Goal: Task Accomplishment & Management: Use online tool/utility

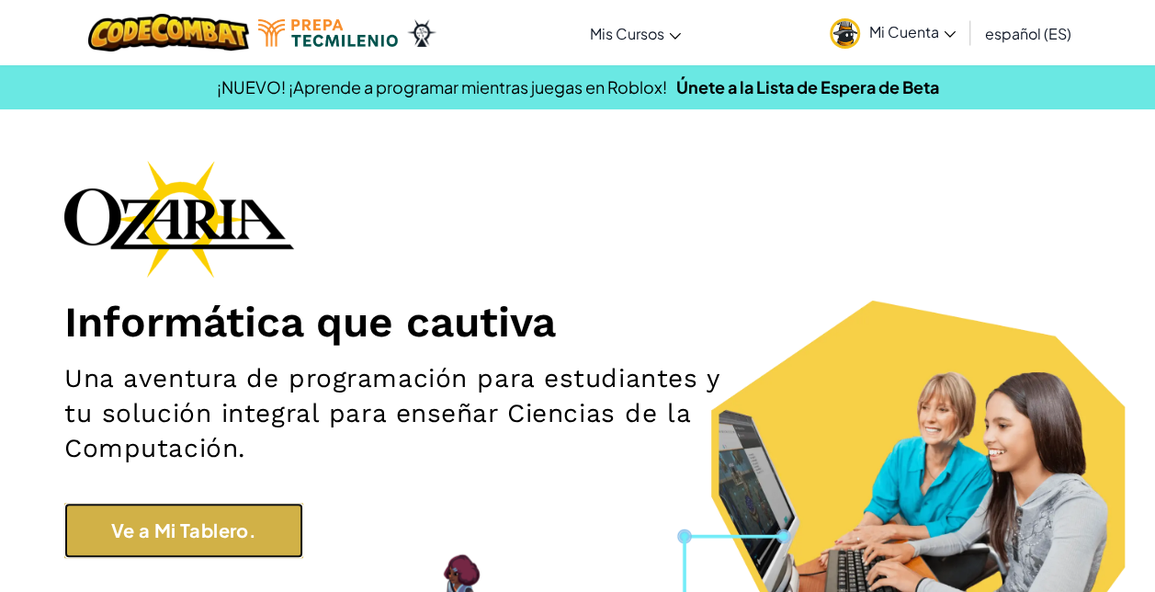
click at [123, 540] on link "Ve a Mi Tablero." at bounding box center [183, 530] width 239 height 55
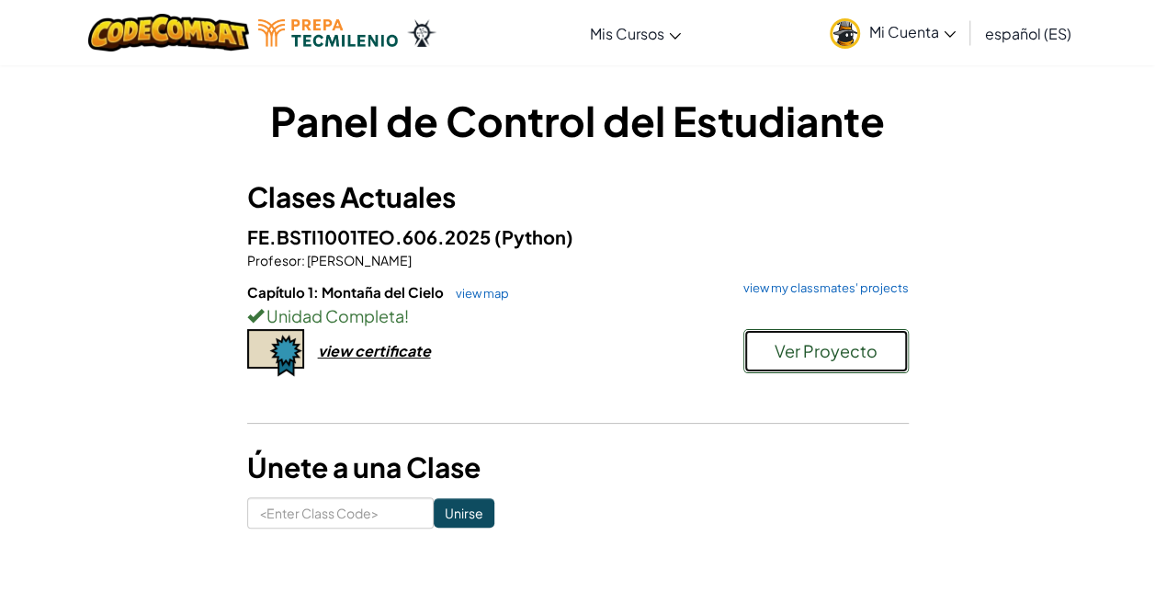
click at [833, 371] on button "Ver Proyecto" at bounding box center [826, 351] width 165 height 44
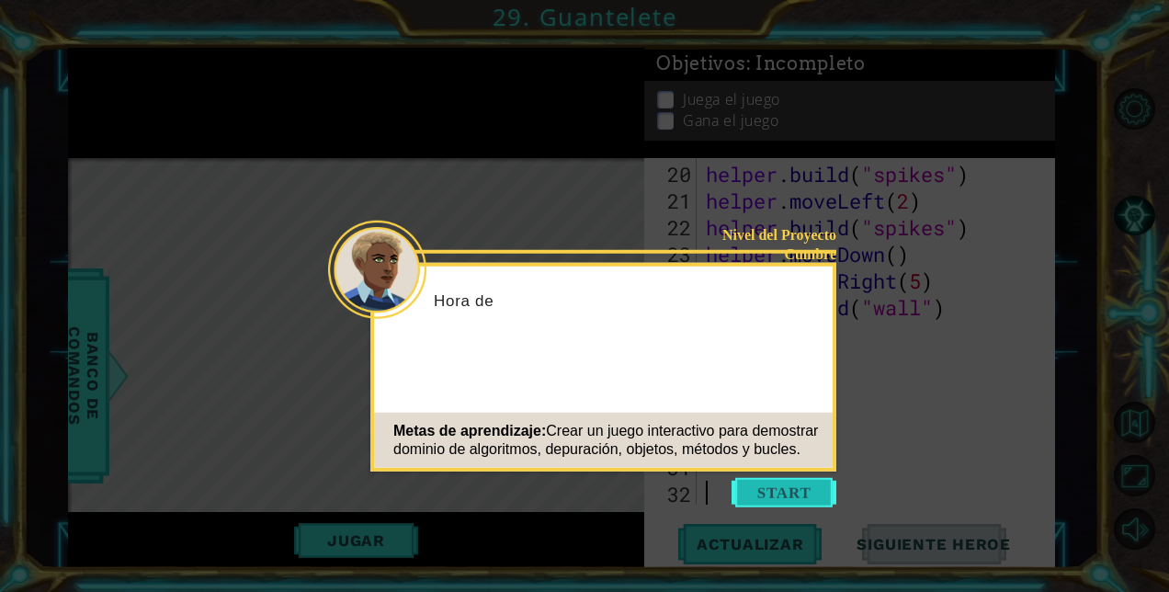
scroll to position [586, 0]
click at [791, 494] on button "Start" at bounding box center [784, 492] width 105 height 29
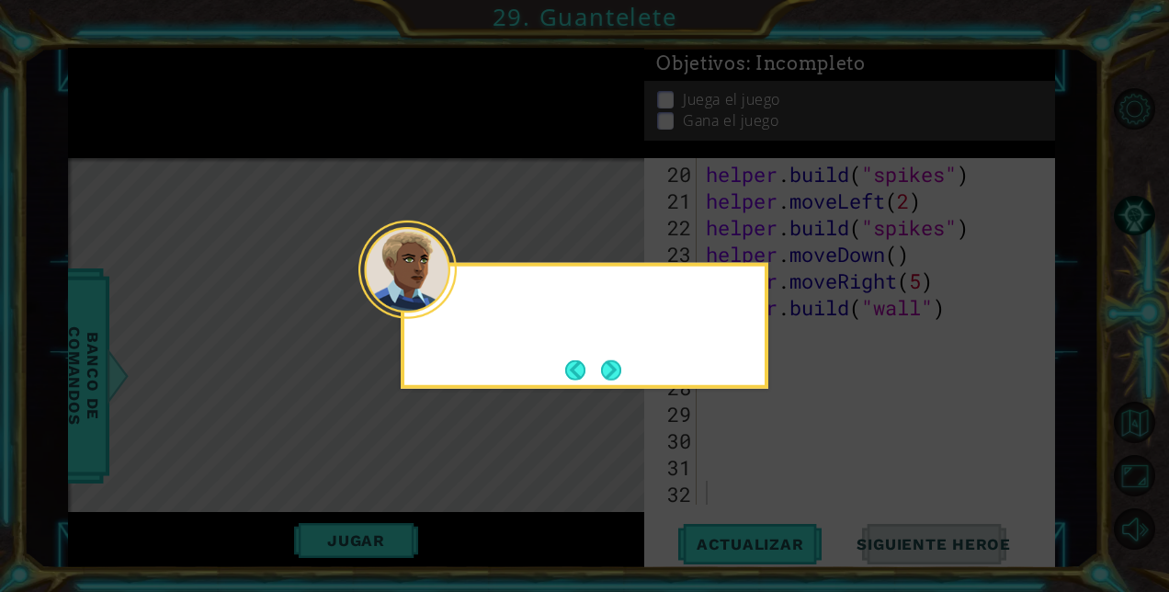
drag, startPoint x: 716, startPoint y: 238, endPoint x: 654, endPoint y: 35, distance: 212.3
click at [700, 176] on icon at bounding box center [584, 296] width 1169 height 592
click at [678, 103] on icon at bounding box center [584, 296] width 1169 height 592
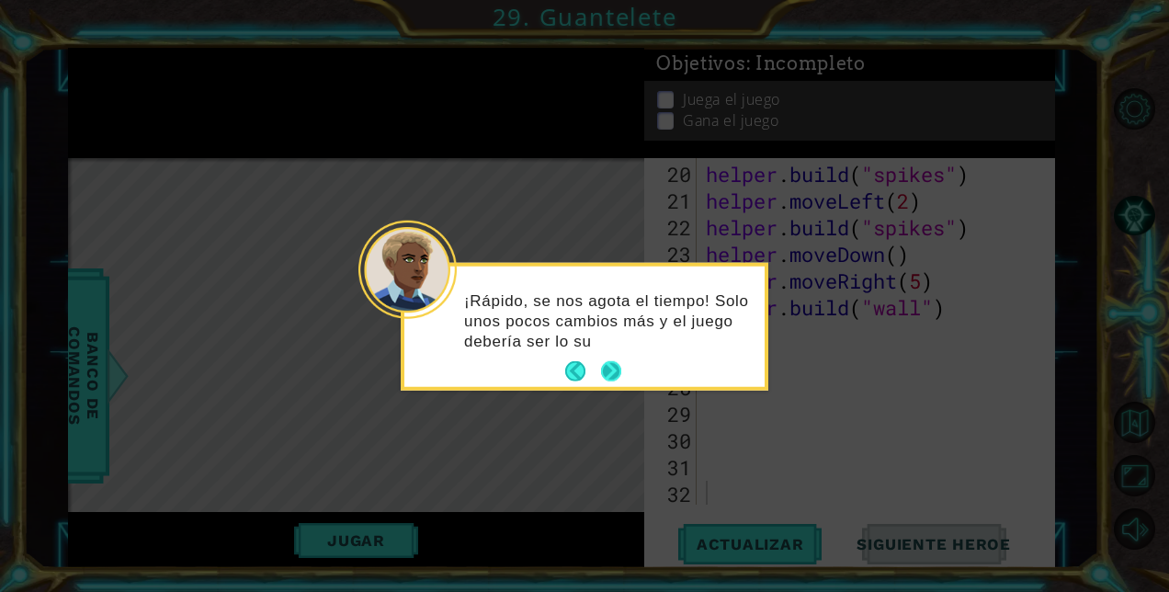
click at [605, 370] on button "Next" at bounding box center [611, 371] width 20 height 20
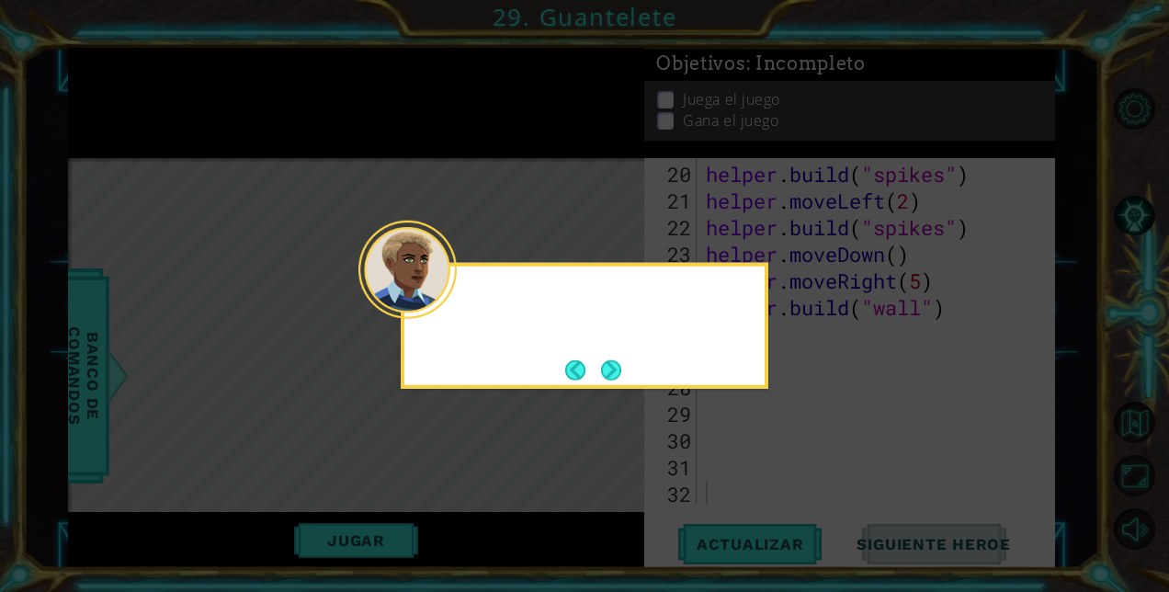
click at [605, 370] on button "Next" at bounding box center [611, 369] width 20 height 20
click at [605, 370] on icon at bounding box center [584, 296] width 1169 height 592
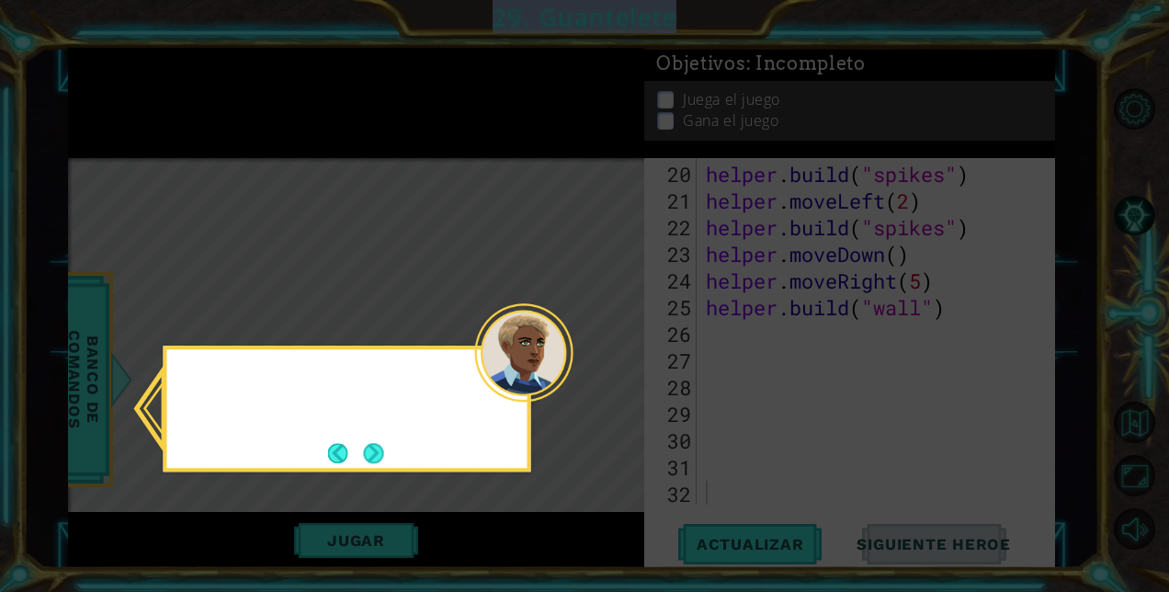
click at [605, 370] on icon at bounding box center [584, 296] width 1169 height 592
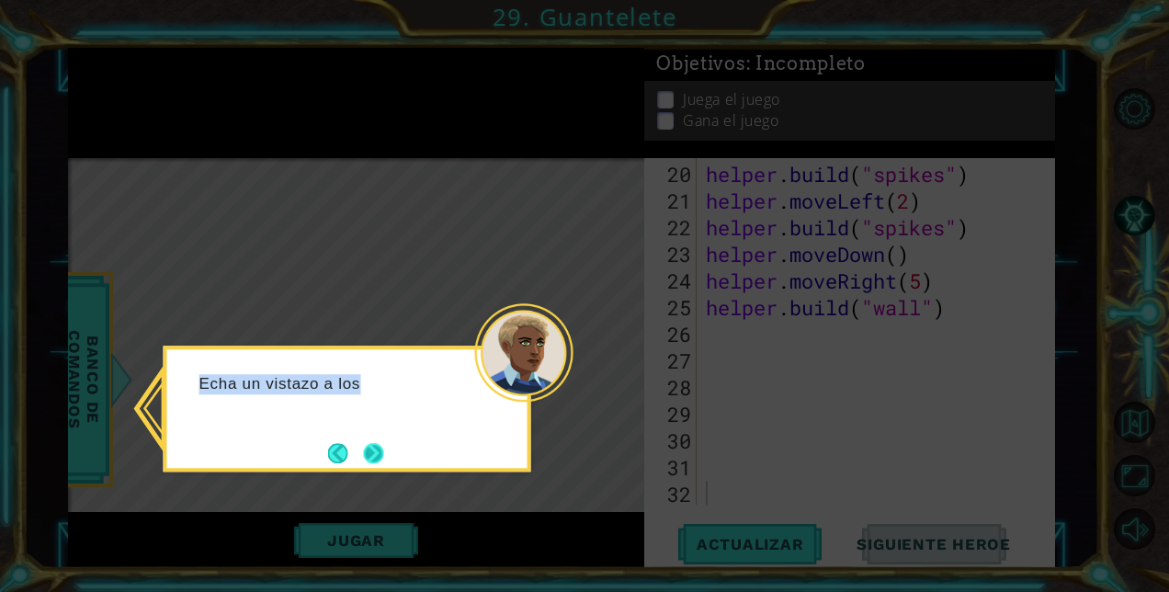
drag, startPoint x: 389, startPoint y: 458, endPoint x: 368, endPoint y: 457, distance: 21.2
click at [389, 458] on div "Echa un vistazo a los" at bounding box center [348, 409] width 368 height 126
click at [368, 457] on button "Next" at bounding box center [374, 453] width 20 height 20
click at [375, 456] on div "Level Map" at bounding box center [492, 428] width 849 height 541
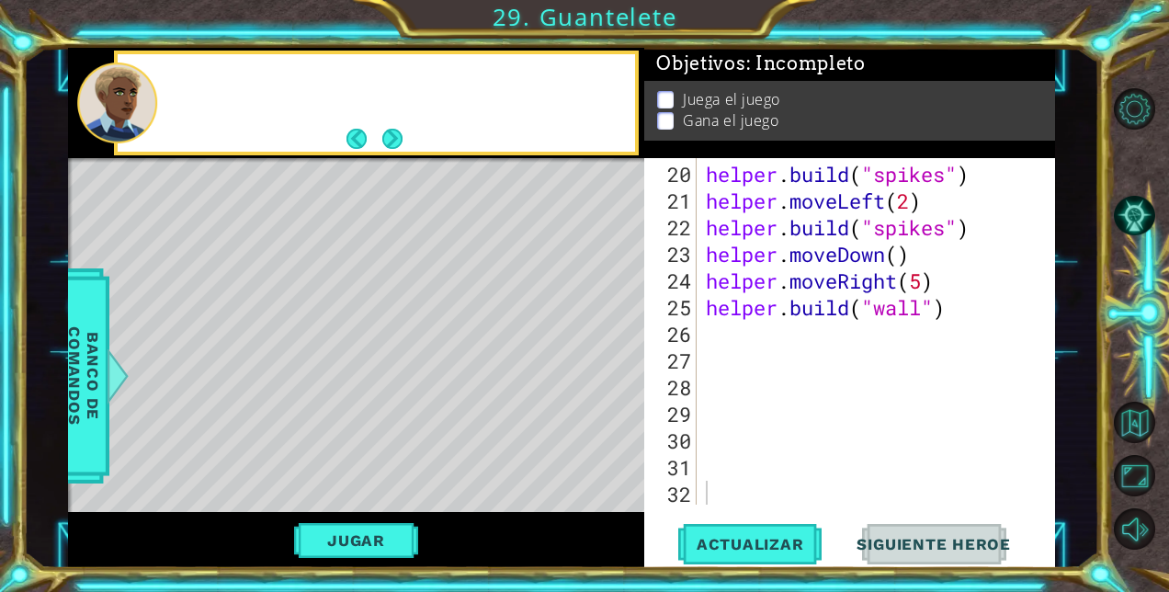
drag, startPoint x: 376, startPoint y: 455, endPoint x: 1161, endPoint y: 418, distance: 785.8
click at [388, 453] on div "Level Map" at bounding box center [492, 428] width 849 height 541
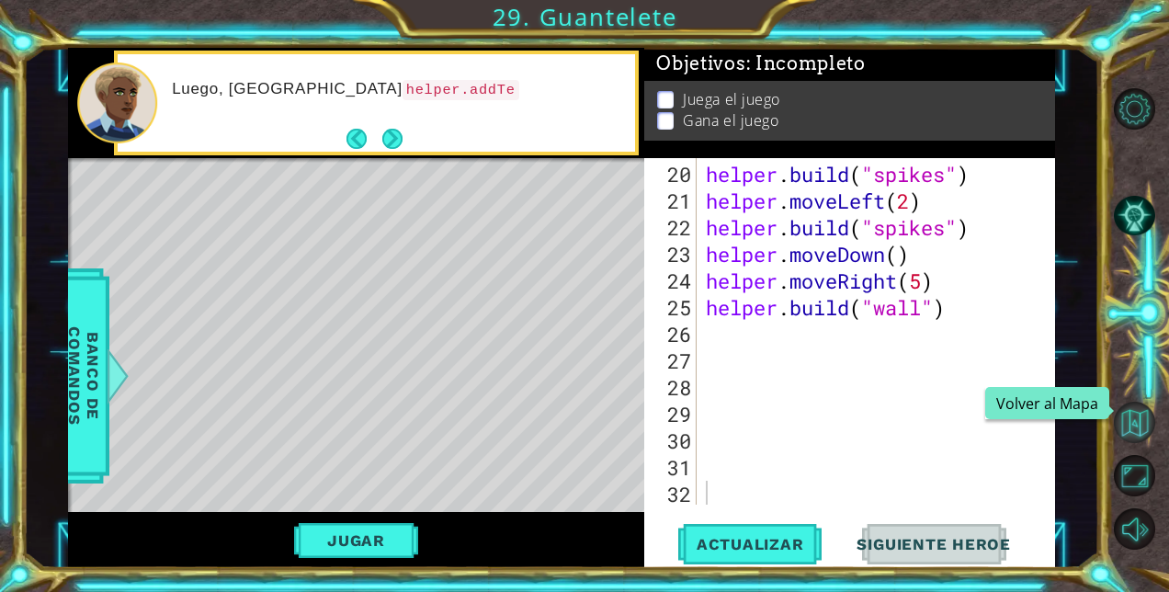
click at [1126, 423] on button "Volver al Mapa" at bounding box center [1134, 422] width 41 height 41
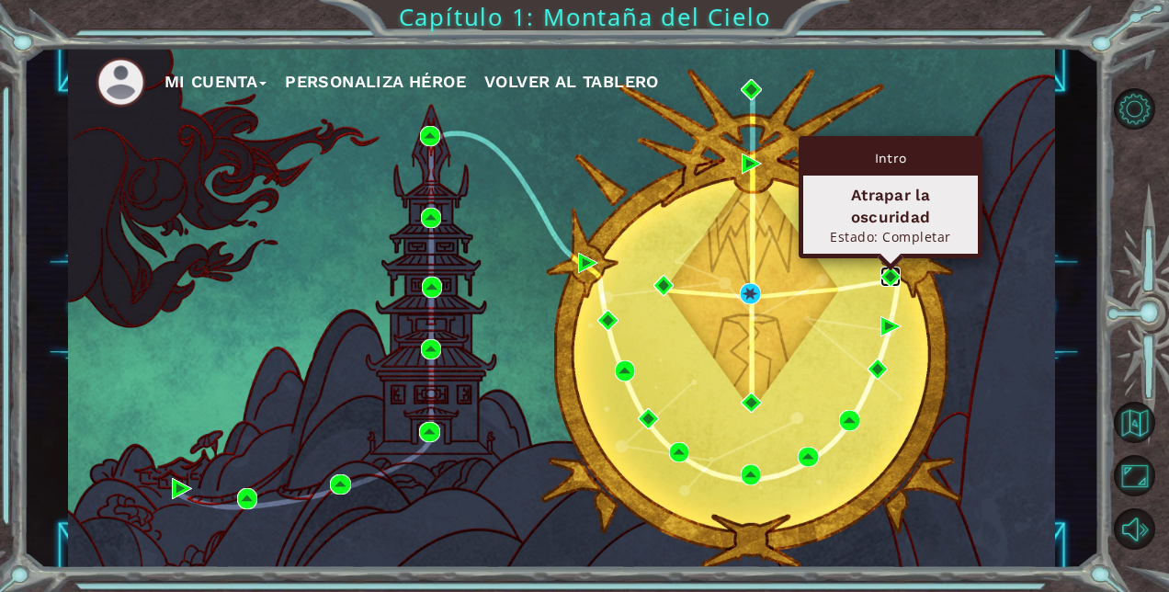
click at [886, 275] on img at bounding box center [891, 277] width 21 height 21
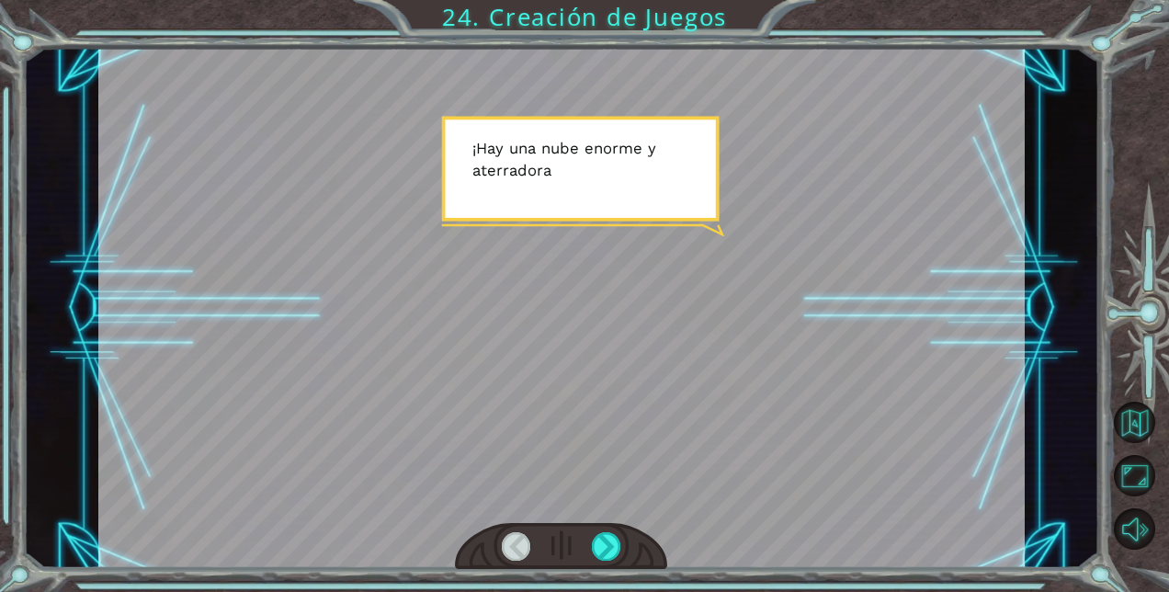
click at [993, 110] on div at bounding box center [561, 308] width 926 height 521
click at [616, 549] on div at bounding box center [606, 546] width 28 height 28
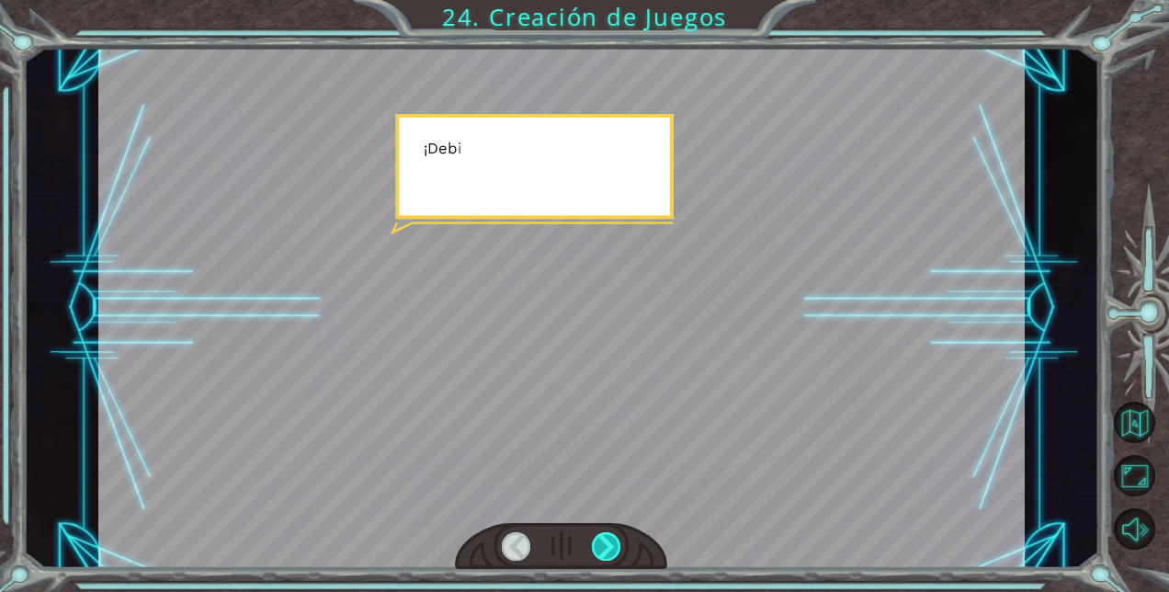
click at [616, 549] on div at bounding box center [606, 546] width 28 height 28
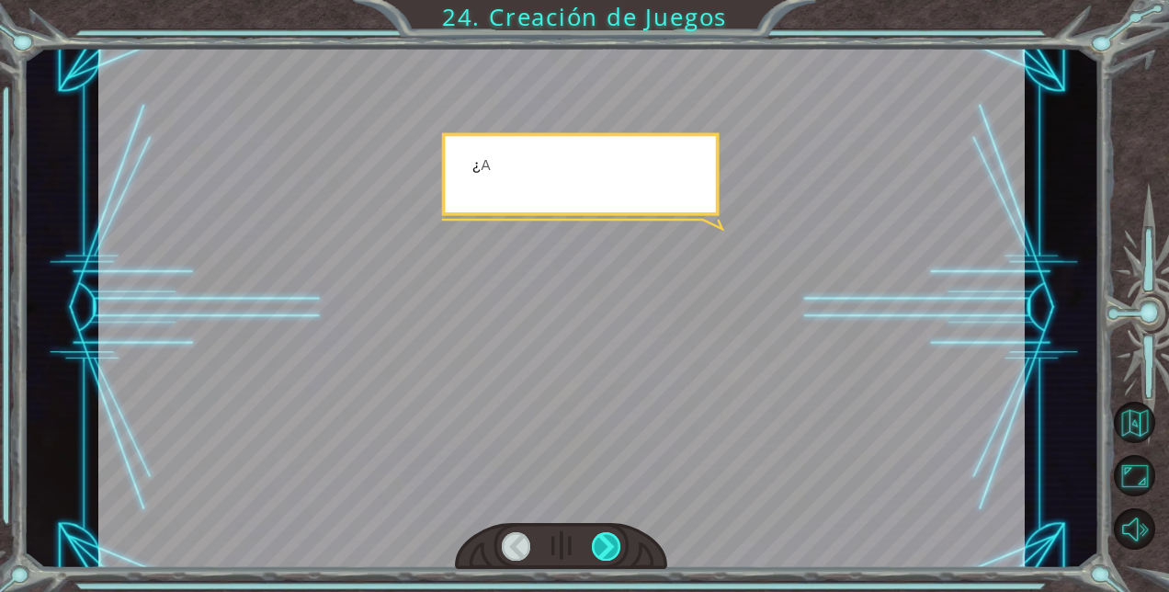
click at [616, 549] on div at bounding box center [606, 546] width 28 height 28
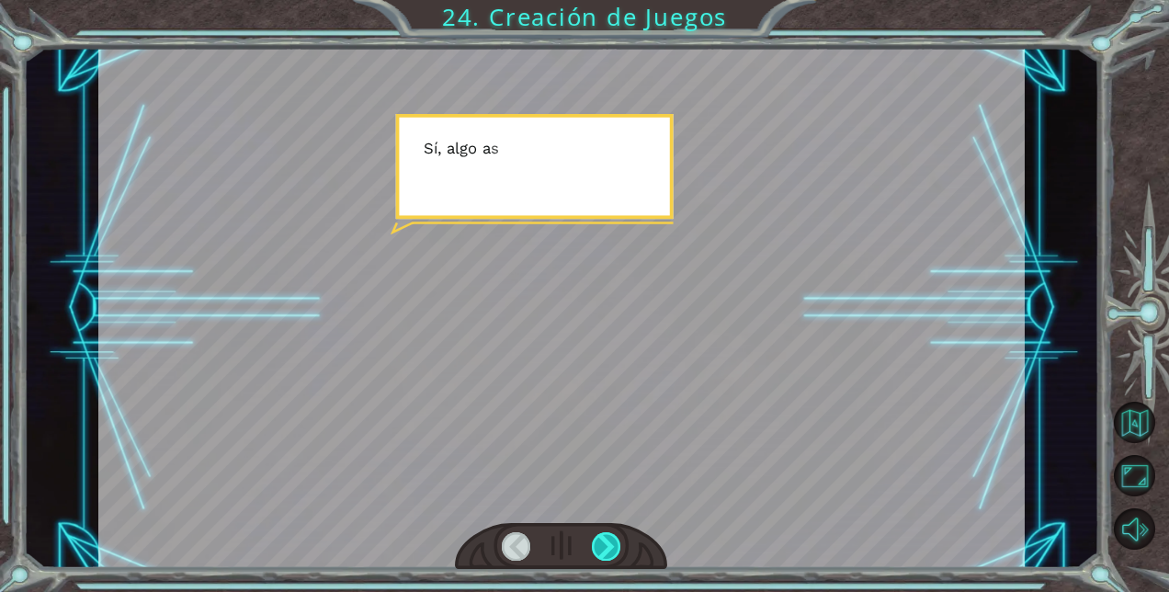
click at [616, 549] on div at bounding box center [606, 546] width 28 height 28
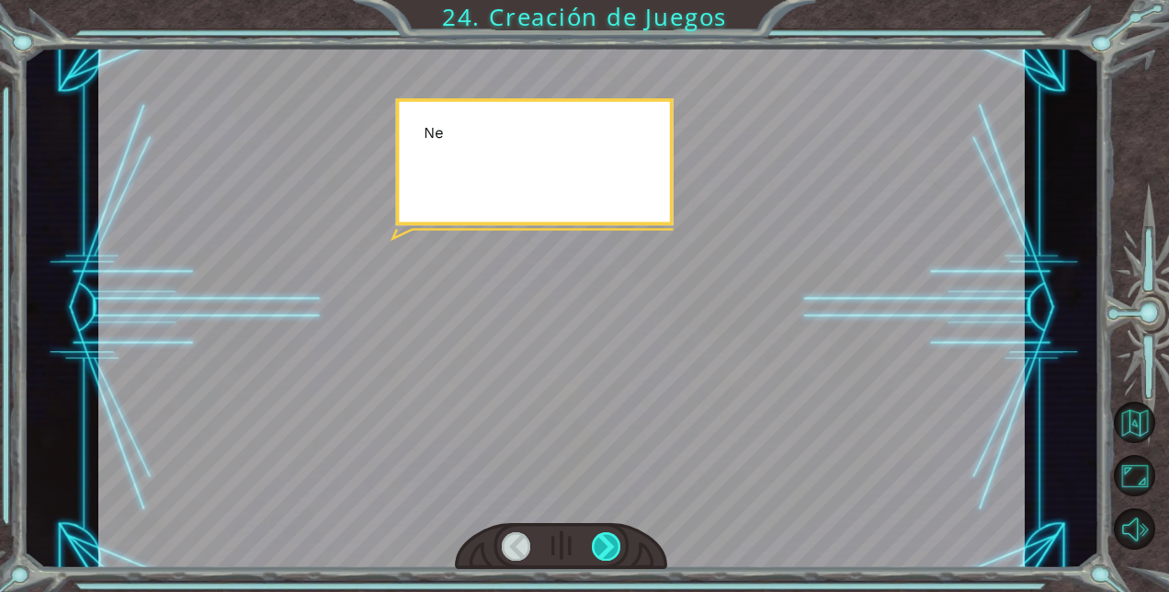
click at [616, 549] on div at bounding box center [606, 546] width 28 height 28
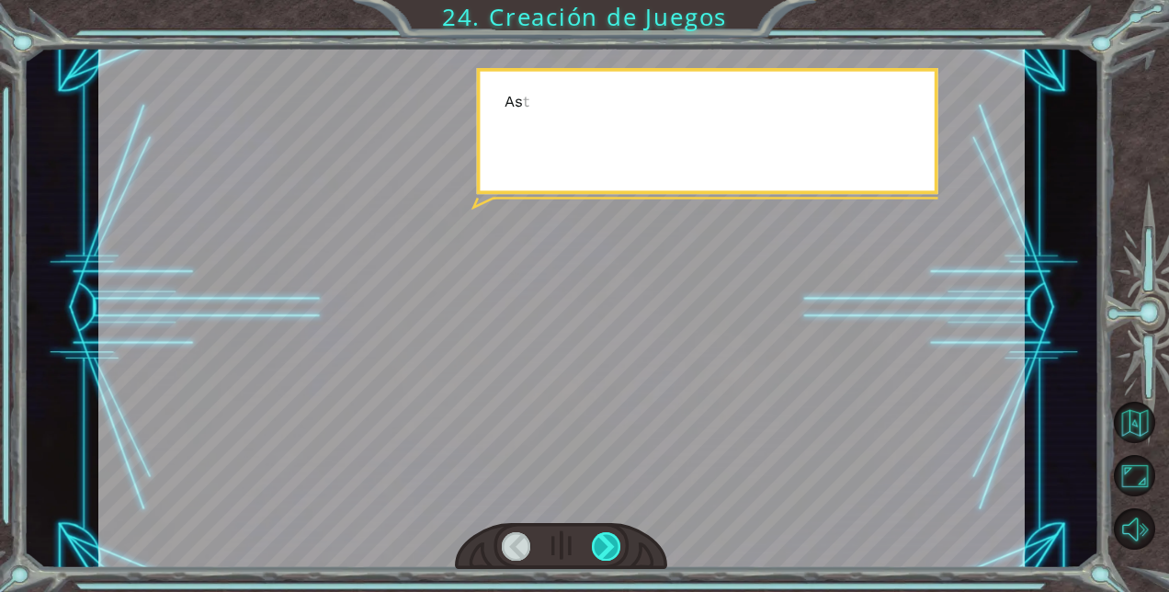
click at [616, 549] on div at bounding box center [606, 546] width 28 height 28
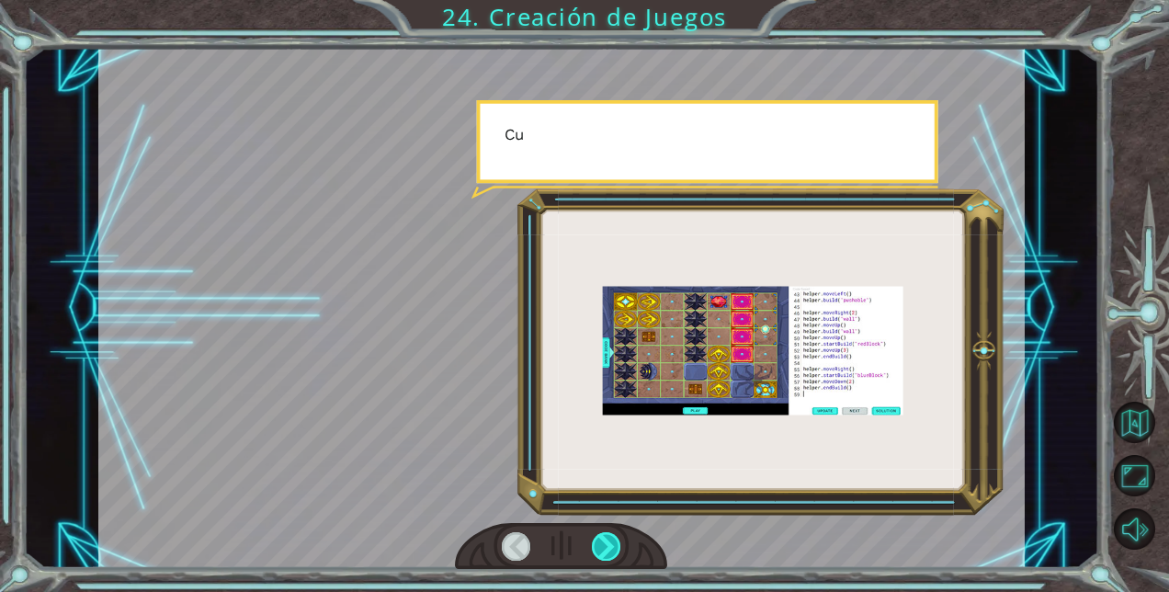
click at [616, 549] on div at bounding box center [606, 546] width 28 height 28
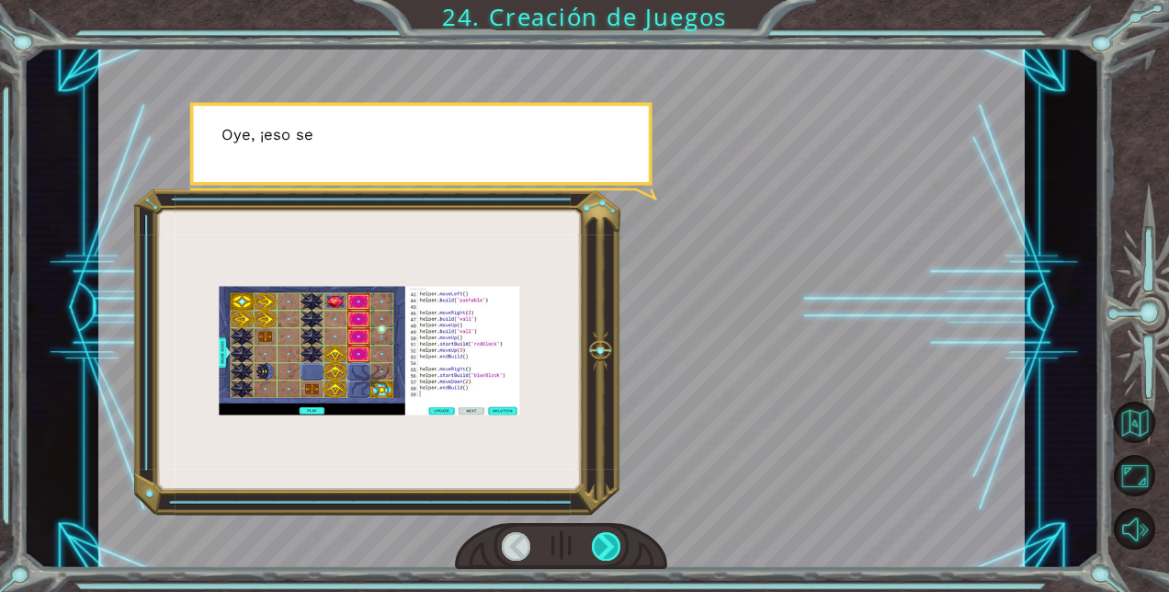
click at [616, 549] on div at bounding box center [606, 546] width 28 height 28
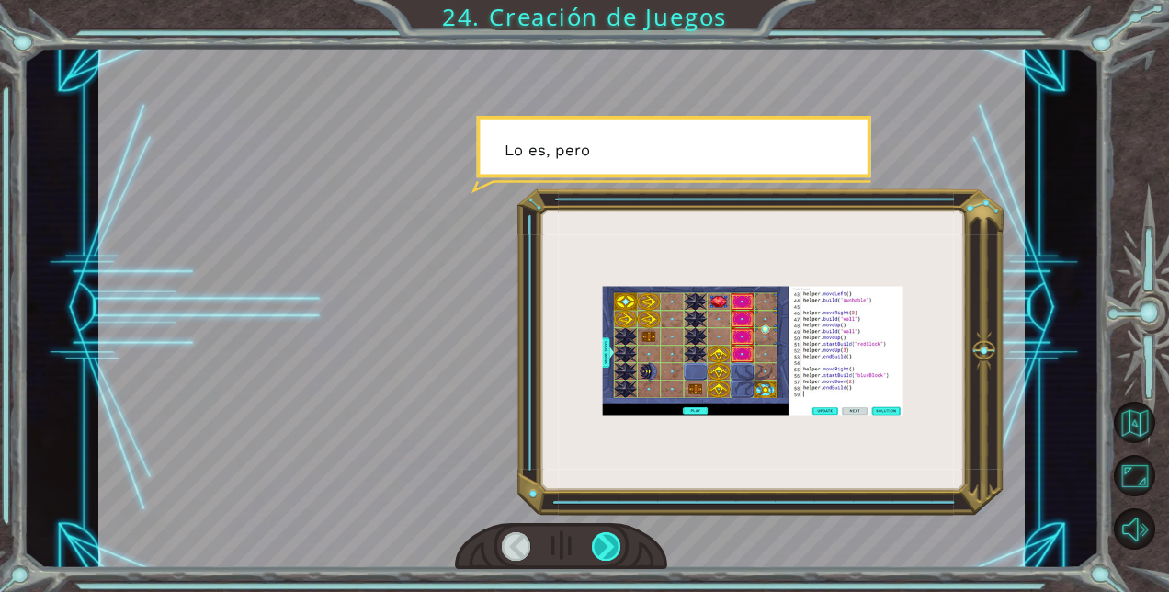
click at [616, 549] on div at bounding box center [606, 546] width 28 height 28
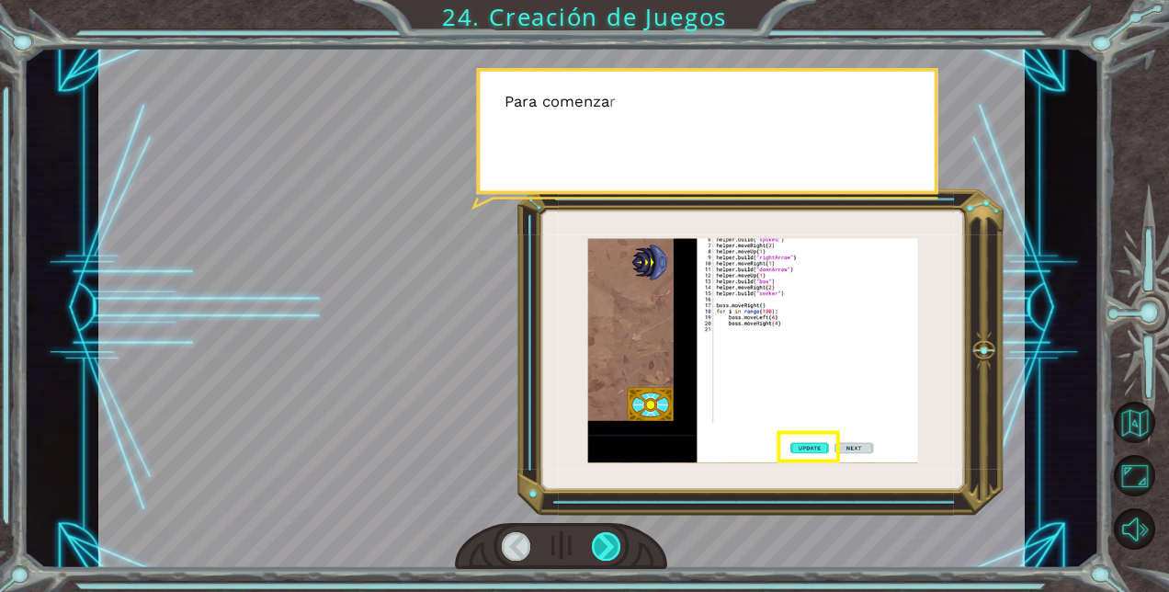
click at [616, 549] on div at bounding box center [606, 546] width 28 height 28
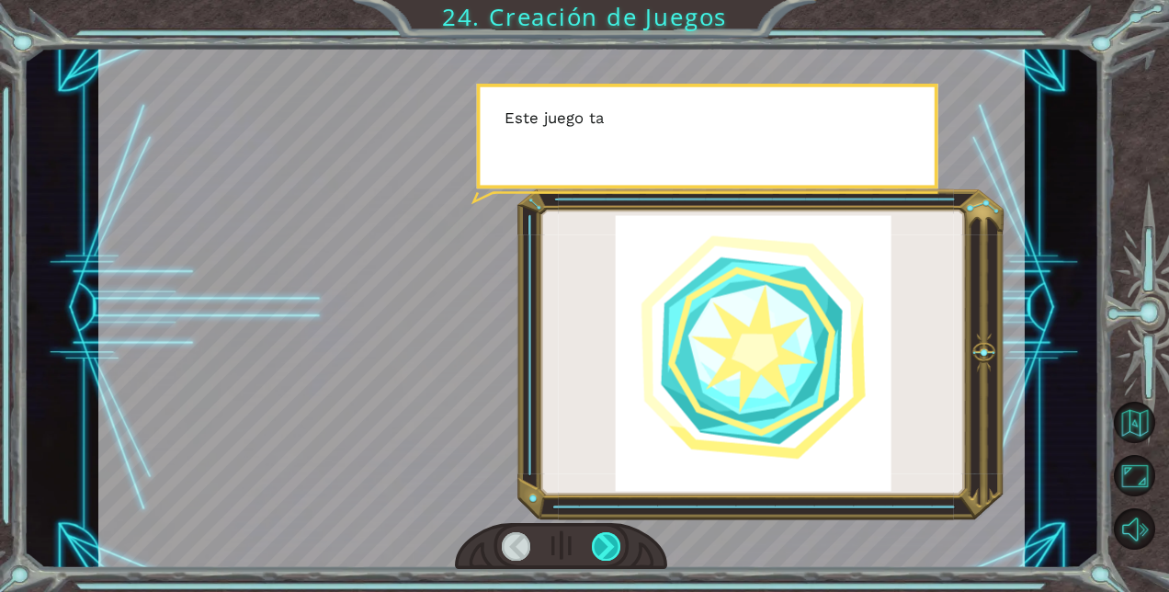
click at [616, 549] on div at bounding box center [606, 546] width 28 height 28
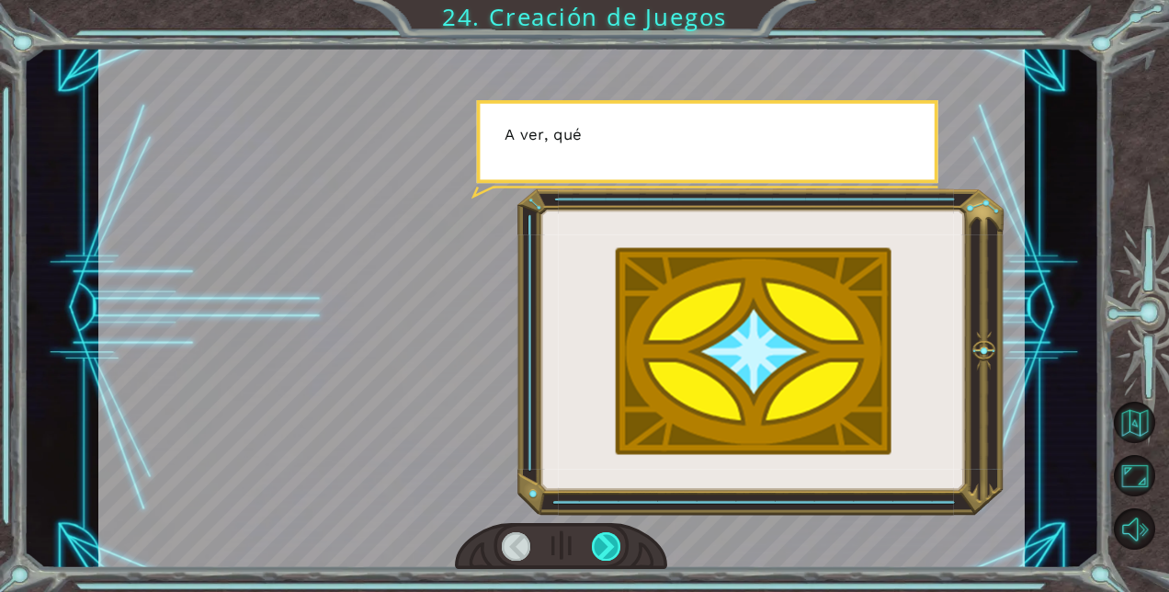
click at [616, 549] on div at bounding box center [606, 546] width 28 height 28
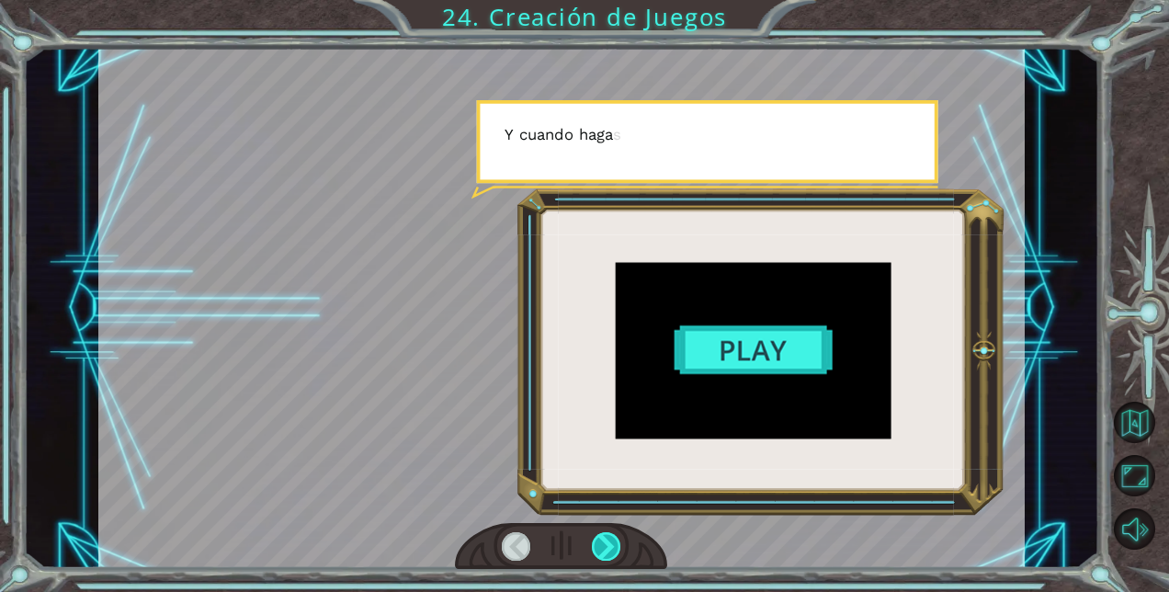
click at [616, 549] on div at bounding box center [606, 546] width 28 height 28
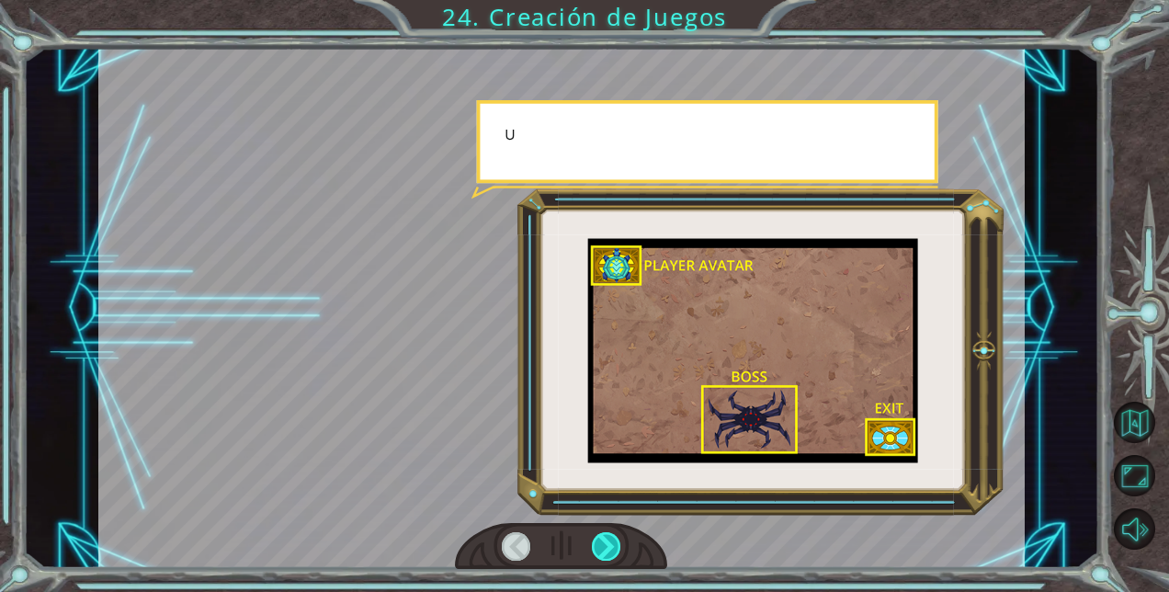
click at [616, 549] on div at bounding box center [606, 546] width 28 height 28
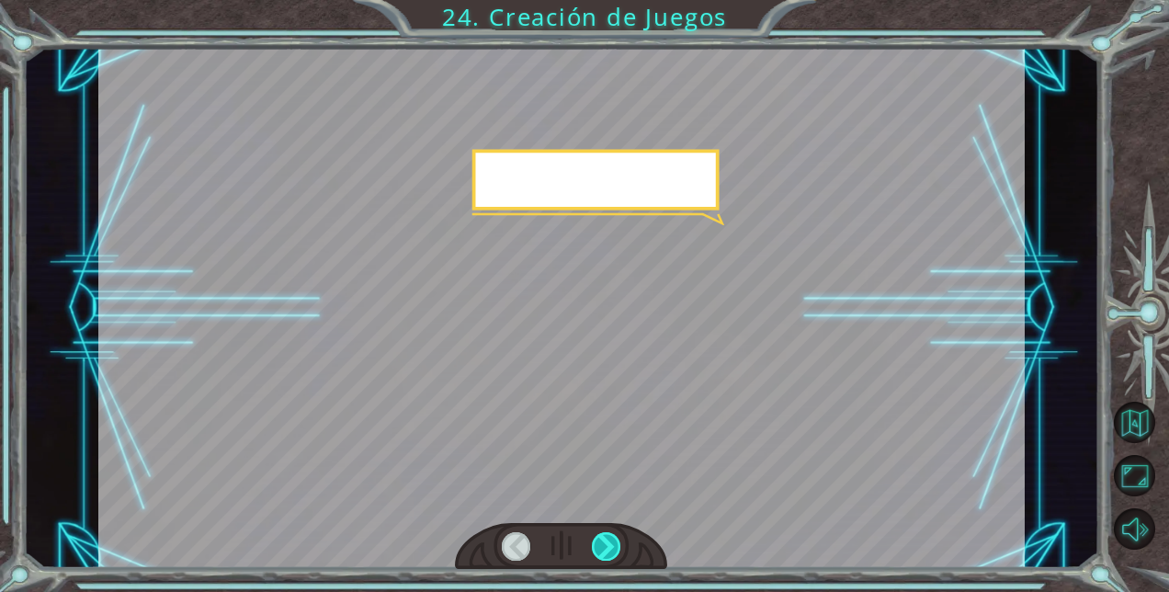
click at [616, 549] on div at bounding box center [606, 546] width 28 height 28
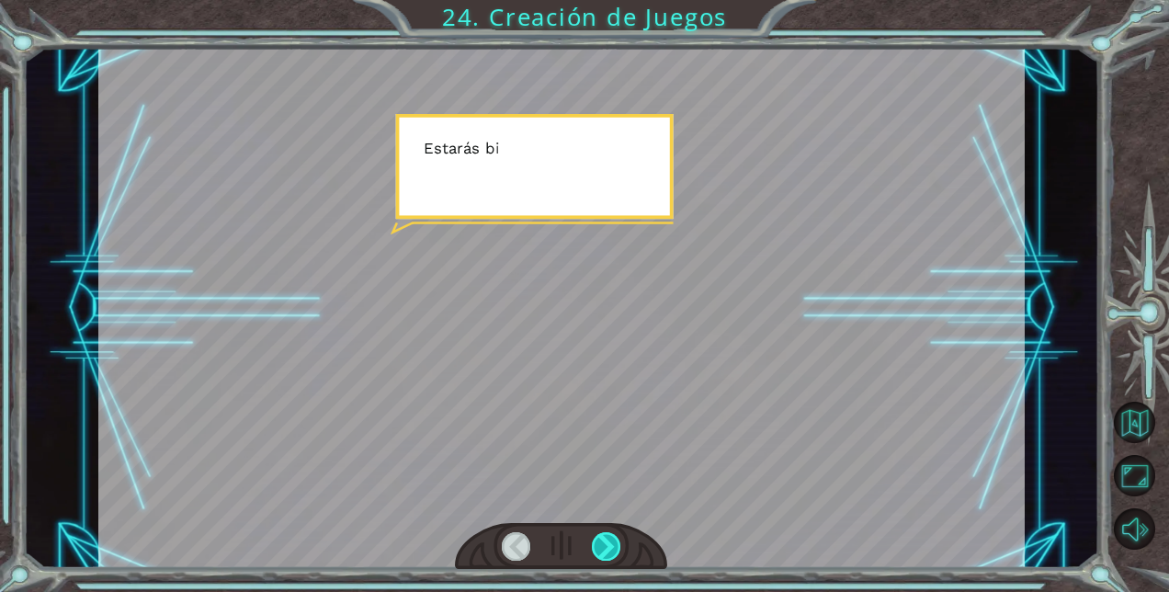
click at [616, 549] on div at bounding box center [606, 546] width 28 height 28
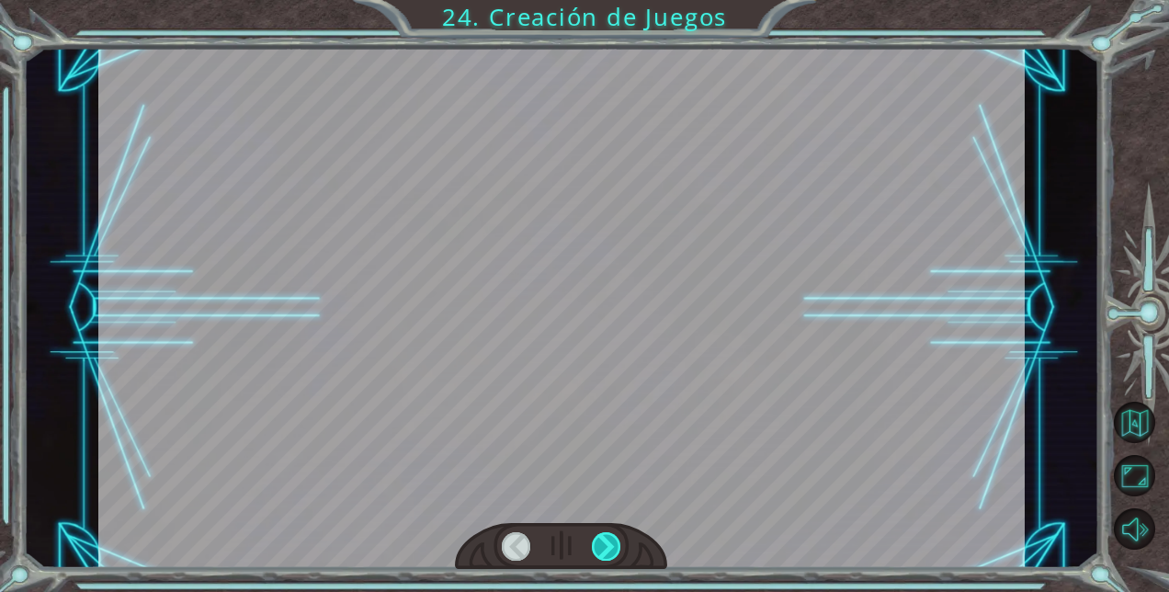
click at [616, 547] on div at bounding box center [606, 546] width 28 height 28
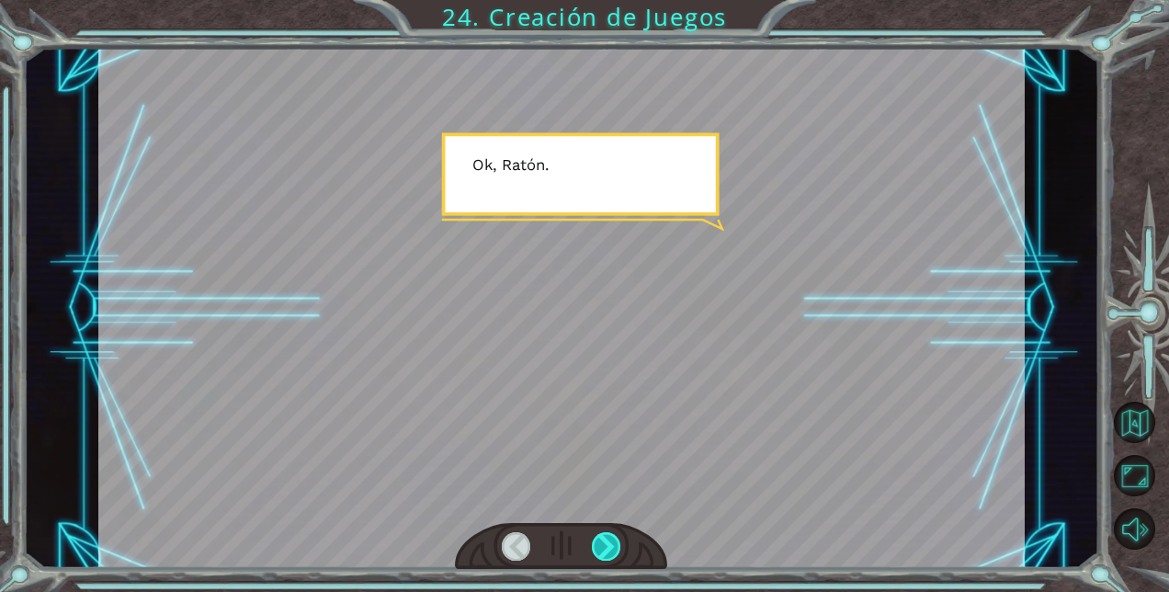
click at [616, 547] on div at bounding box center [606, 546] width 28 height 28
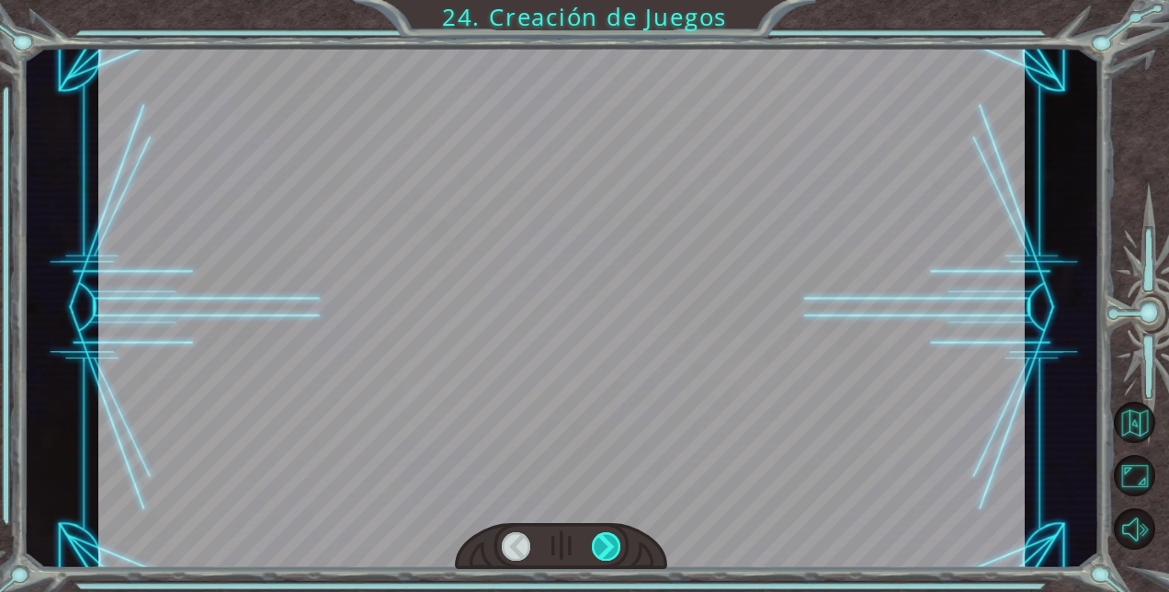
click at [616, 547] on div at bounding box center [606, 546] width 28 height 28
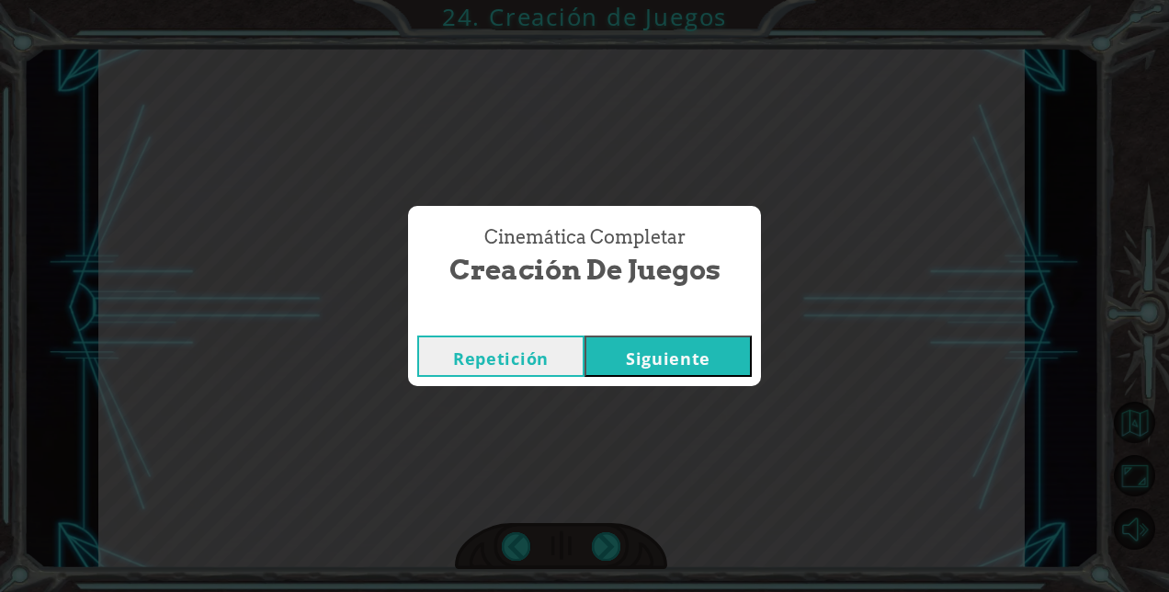
click at [642, 363] on button "Siguiente" at bounding box center [668, 355] width 167 height 41
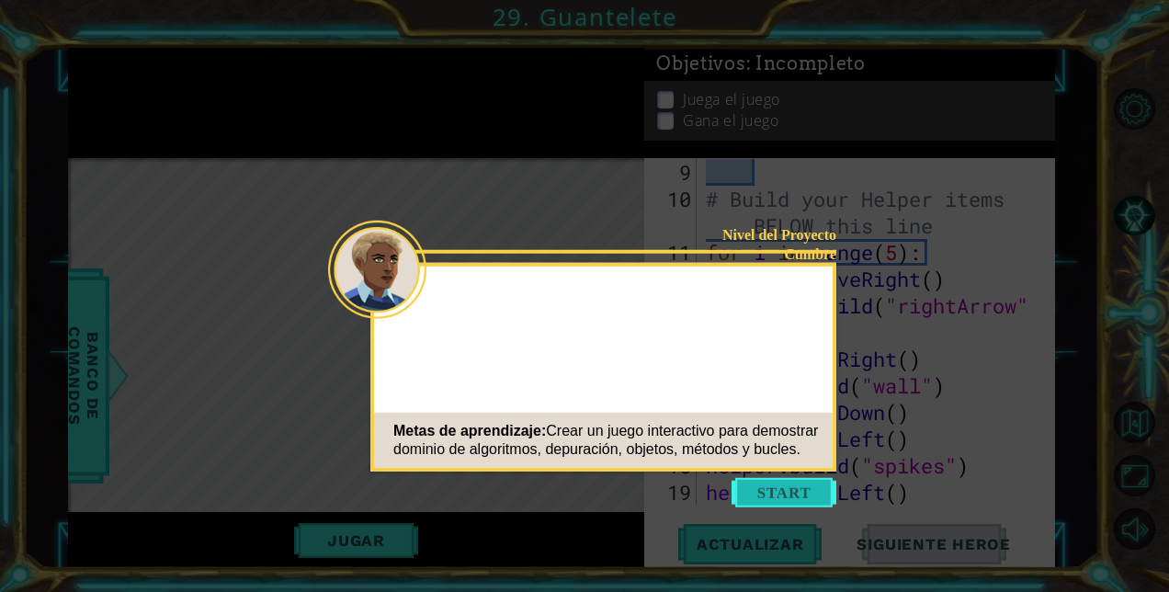
click at [796, 482] on button "Start" at bounding box center [784, 492] width 105 height 29
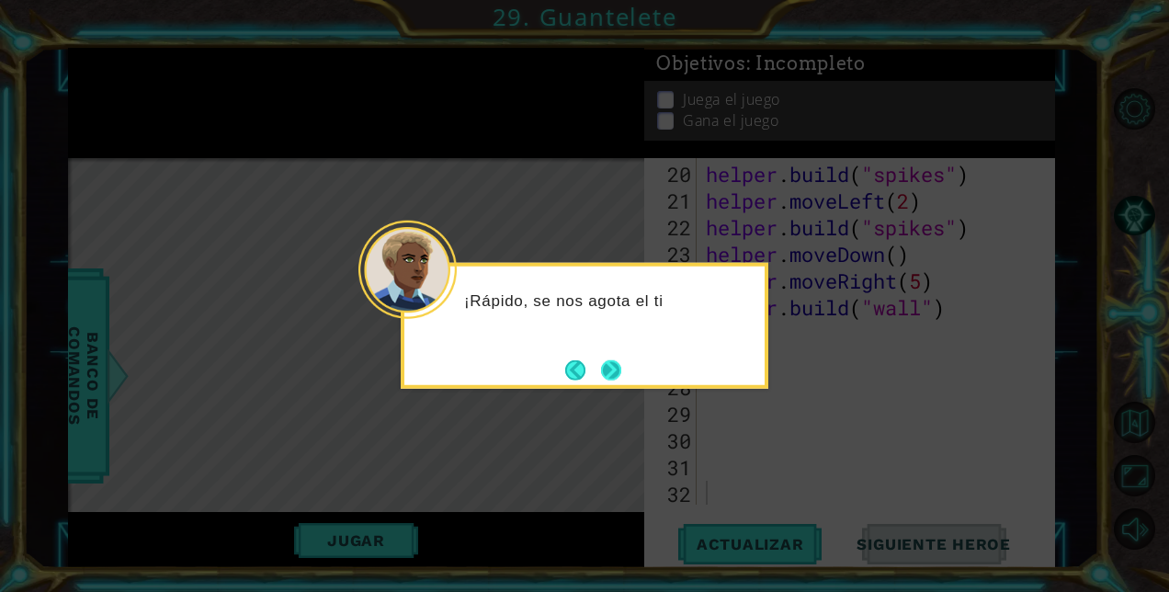
click at [619, 375] on button "Next" at bounding box center [611, 369] width 20 height 20
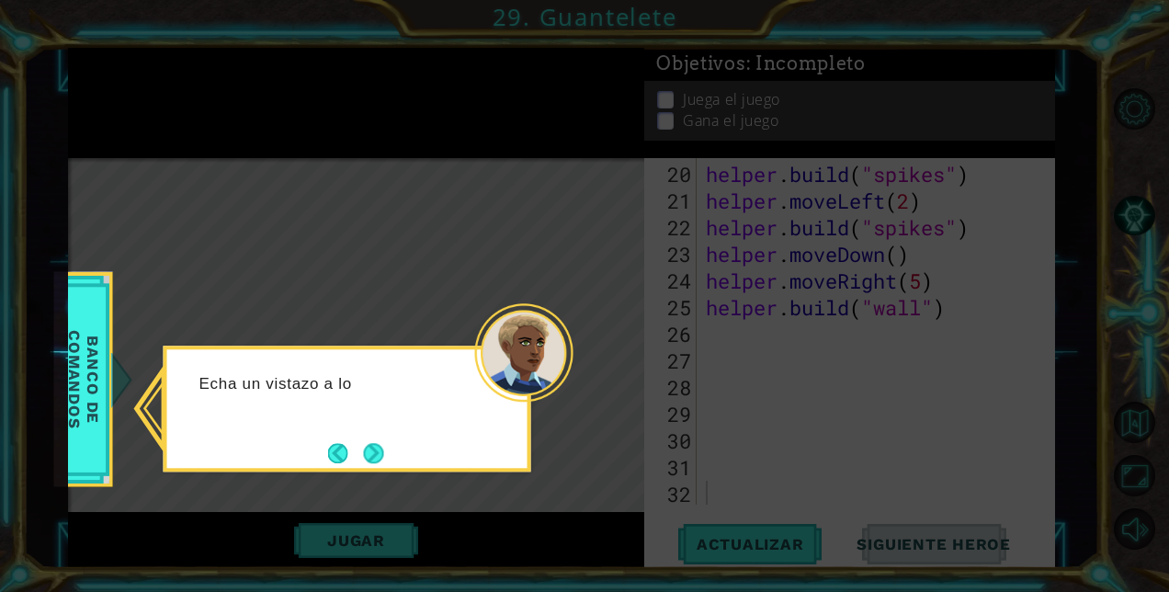
click at [392, 463] on div "Echa un vistazo a lo" at bounding box center [348, 409] width 368 height 126
click at [380, 462] on button "Next" at bounding box center [374, 453] width 20 height 20
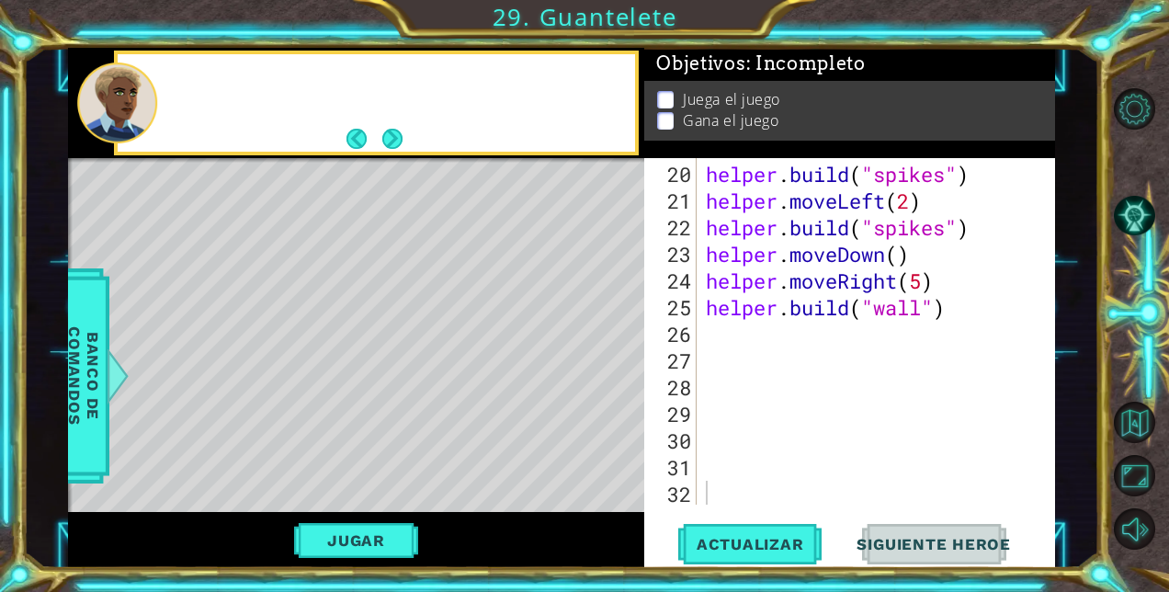
click at [380, 462] on div "Level Map" at bounding box center [492, 428] width 849 height 541
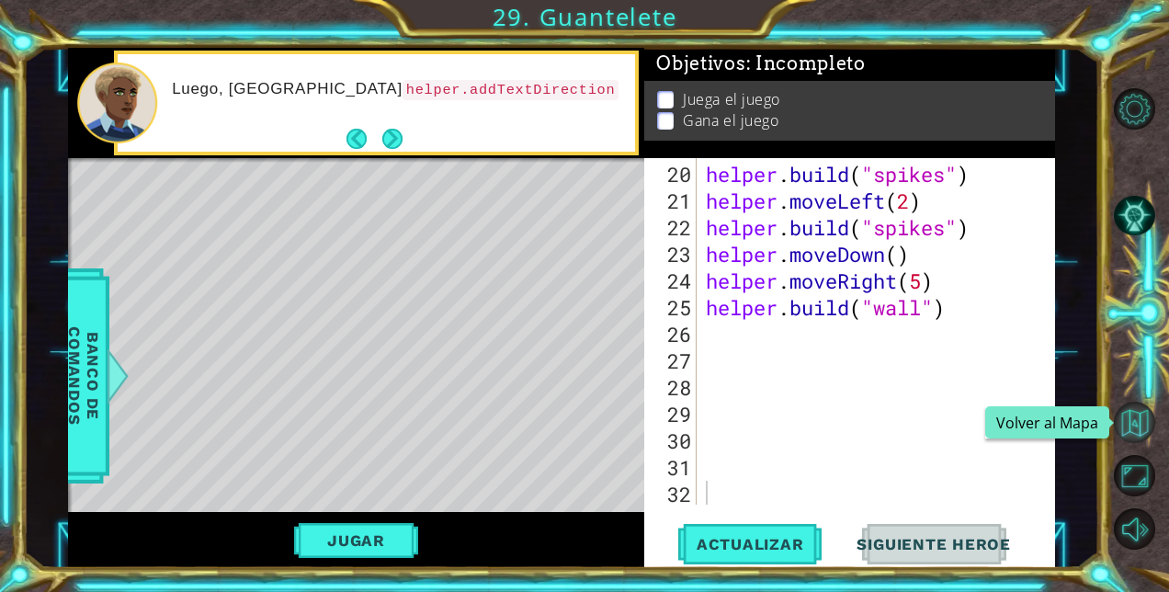
click at [1142, 415] on button "Volver al Mapa" at bounding box center [1134, 422] width 41 height 41
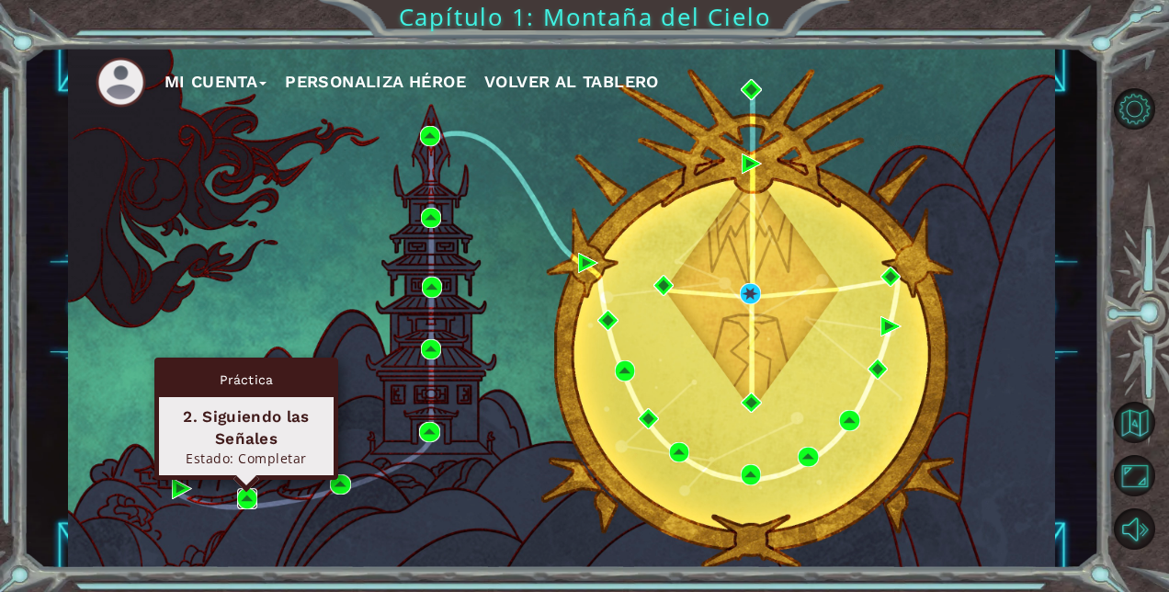
click at [248, 496] on img at bounding box center [247, 498] width 21 height 21
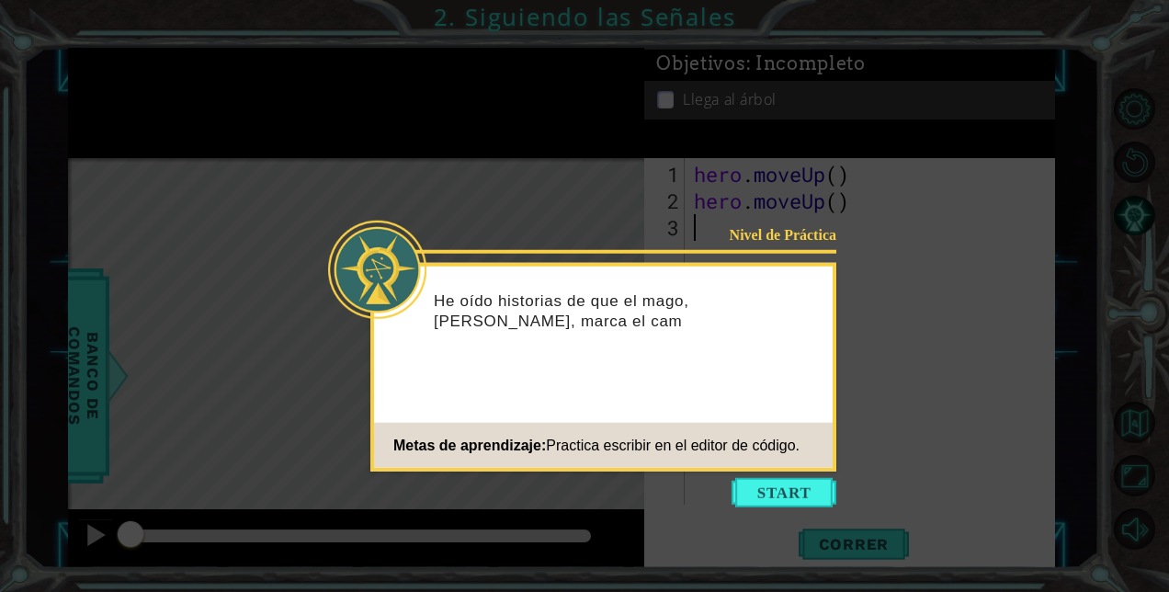
drag, startPoint x: 753, startPoint y: 494, endPoint x: 895, endPoint y: 541, distance: 150.3
click at [754, 494] on button "Start" at bounding box center [784, 492] width 105 height 29
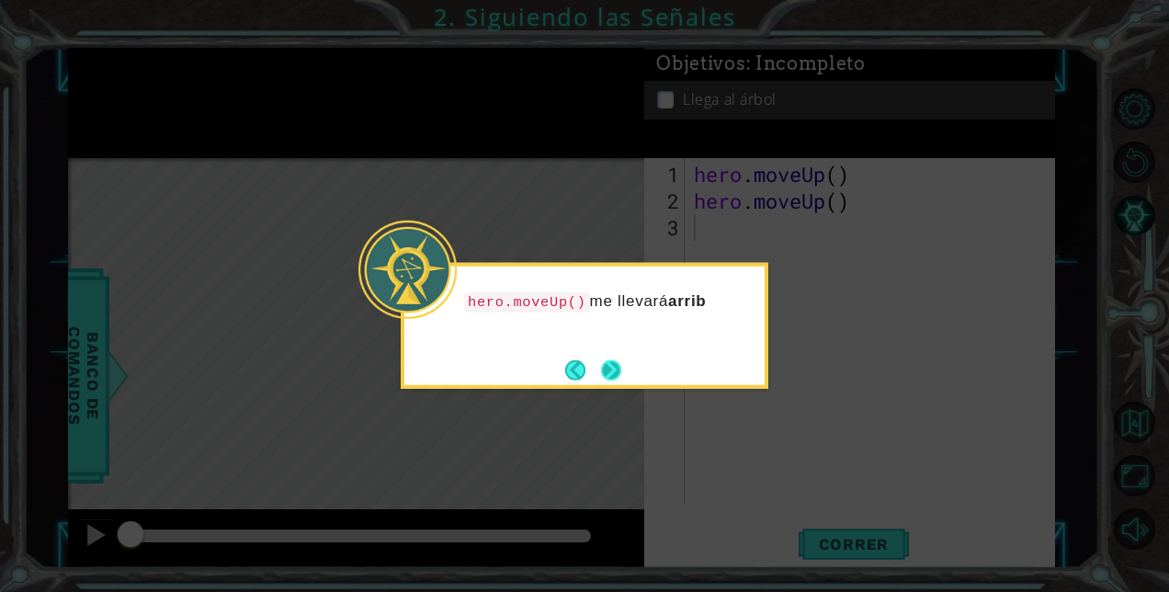
click at [605, 377] on button "Next" at bounding box center [611, 369] width 20 height 20
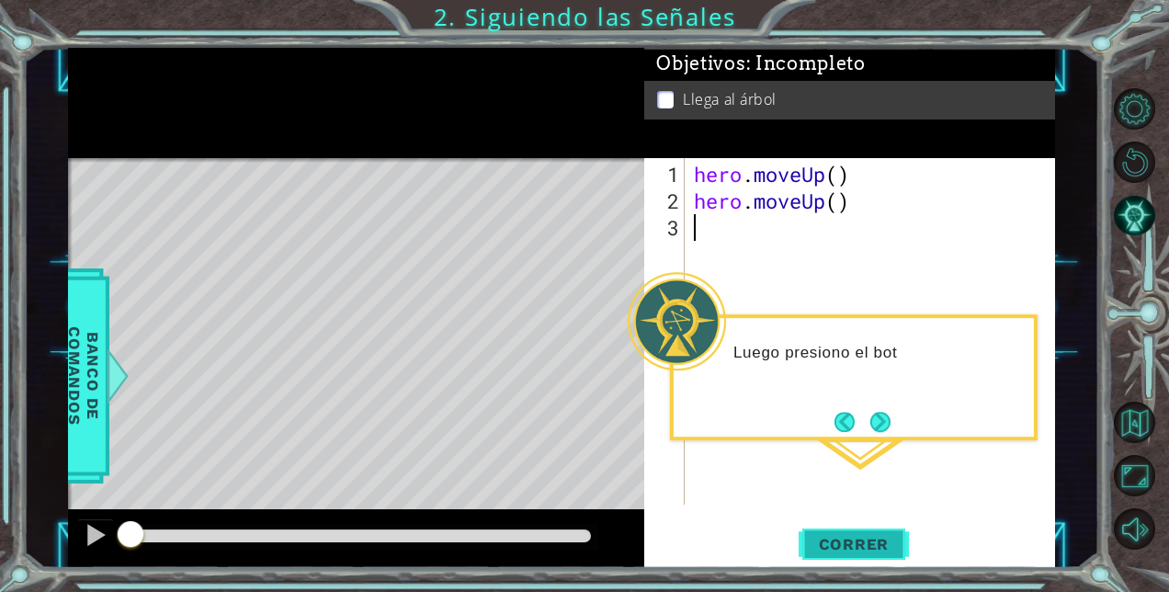
click at [897, 564] on div "1 2 3 hero . moveUp ( ) hero . moveUp ( ) ההההההההההההההההההההההההההההההההההההה…" at bounding box center [849, 363] width 410 height 410
click at [880, 551] on span "Correr" at bounding box center [855, 544] width 108 height 18
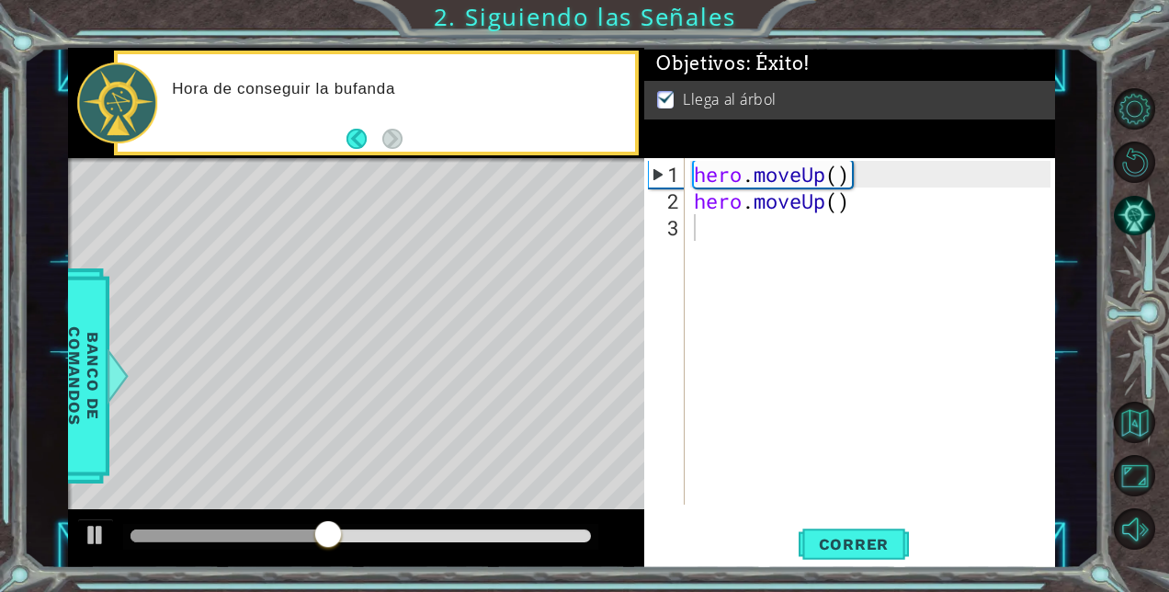
drag, startPoint x: 358, startPoint y: 515, endPoint x: 369, endPoint y: 533, distance: 21.4
click at [368, 533] on div at bounding box center [356, 538] width 577 height 59
drag, startPoint x: 369, startPoint y: 533, endPoint x: 551, endPoint y: 528, distance: 182.1
click at [382, 528] on div at bounding box center [365, 535] width 33 height 33
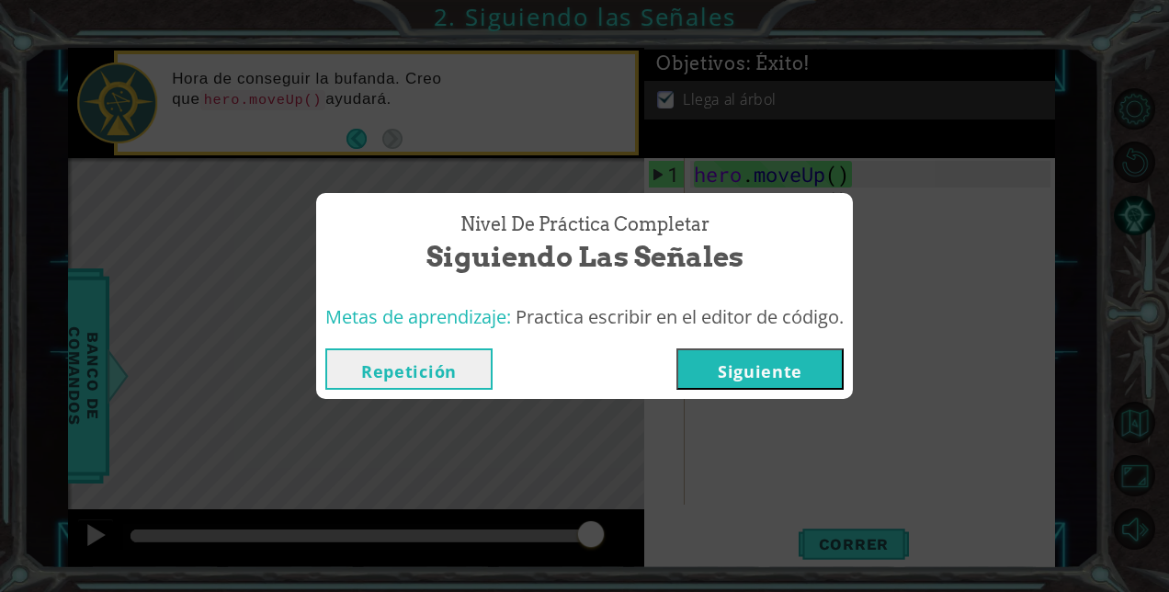
click at [759, 365] on button "Siguiente" at bounding box center [759, 368] width 167 height 41
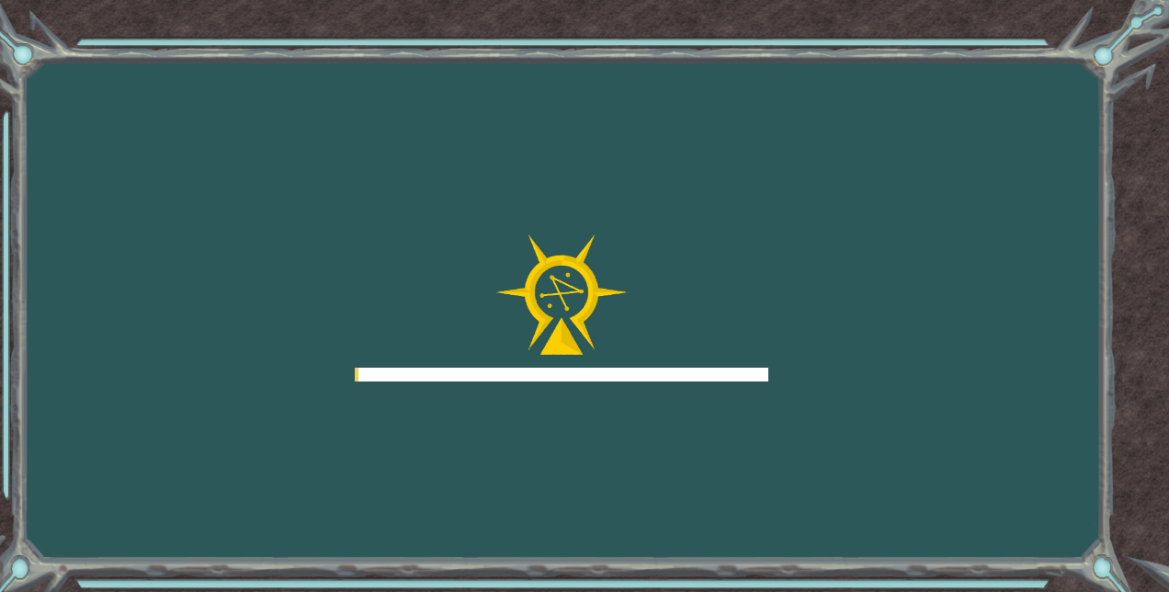
click at [759, 365] on div at bounding box center [562, 307] width 414 height 147
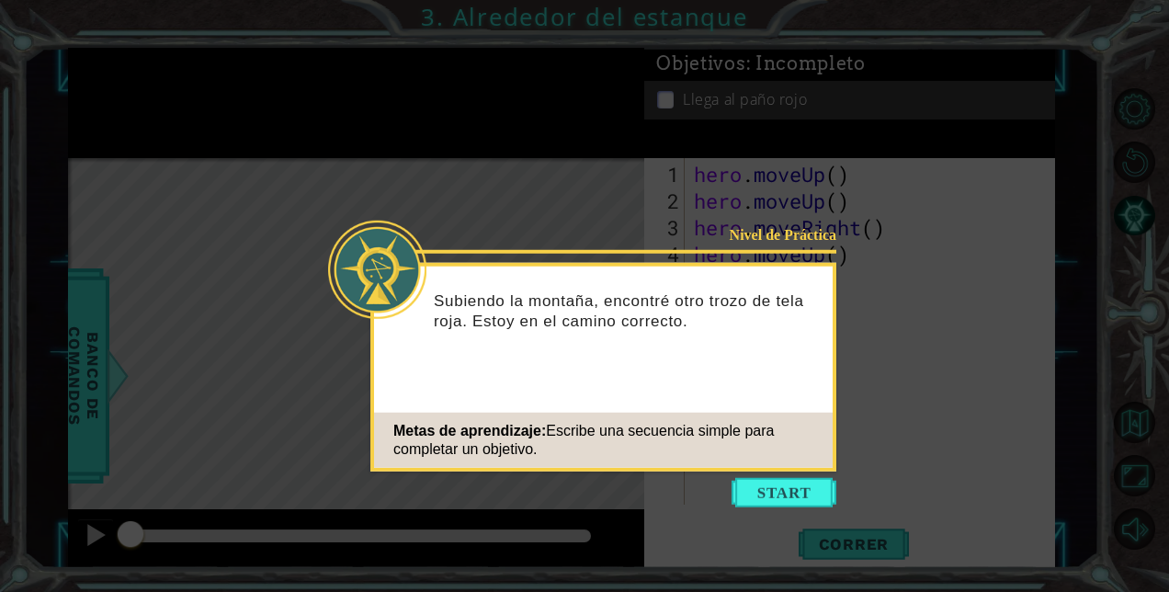
click at [763, 502] on button "Start" at bounding box center [784, 492] width 105 height 29
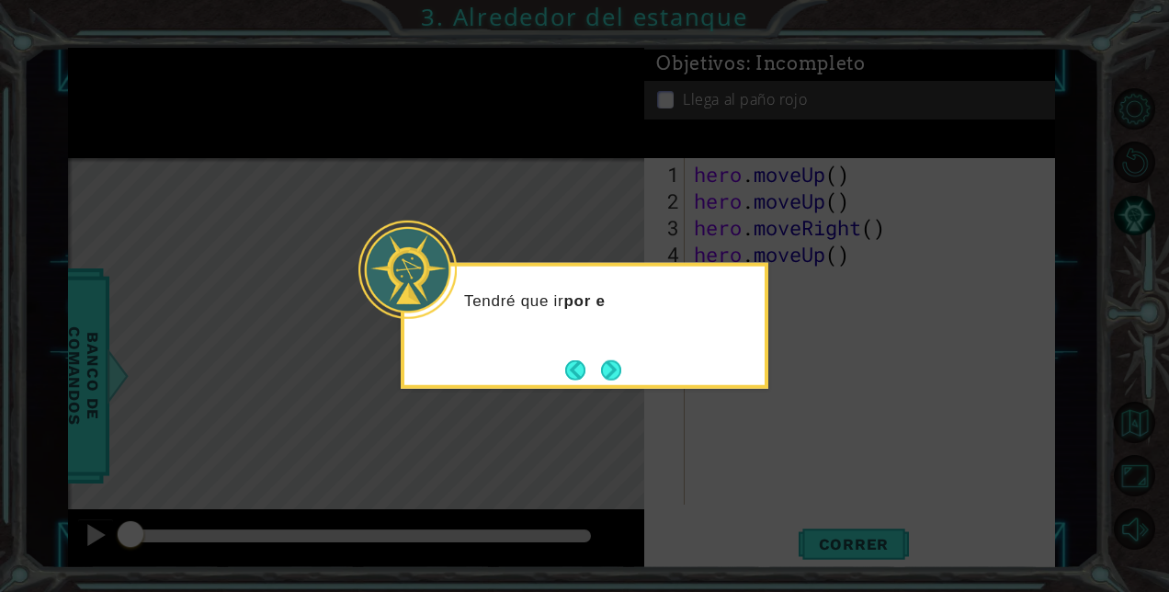
drag, startPoint x: 608, startPoint y: 385, endPoint x: 618, endPoint y: 381, distance: 9.9
click at [614, 381] on button "Next" at bounding box center [611, 369] width 21 height 21
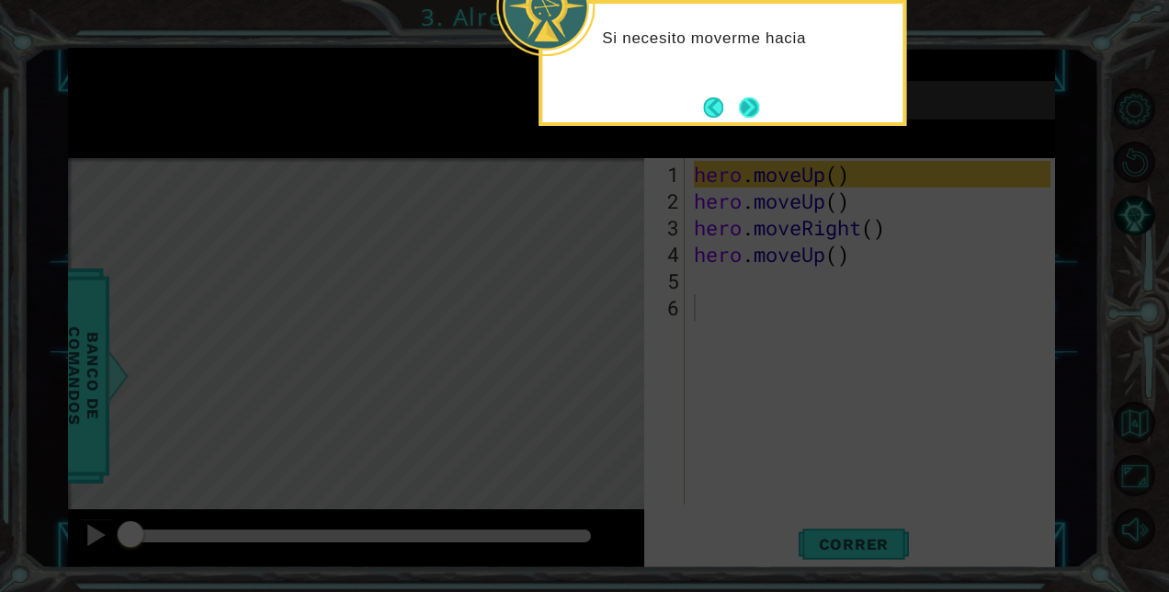
click at [749, 107] on button "Next" at bounding box center [749, 107] width 28 height 28
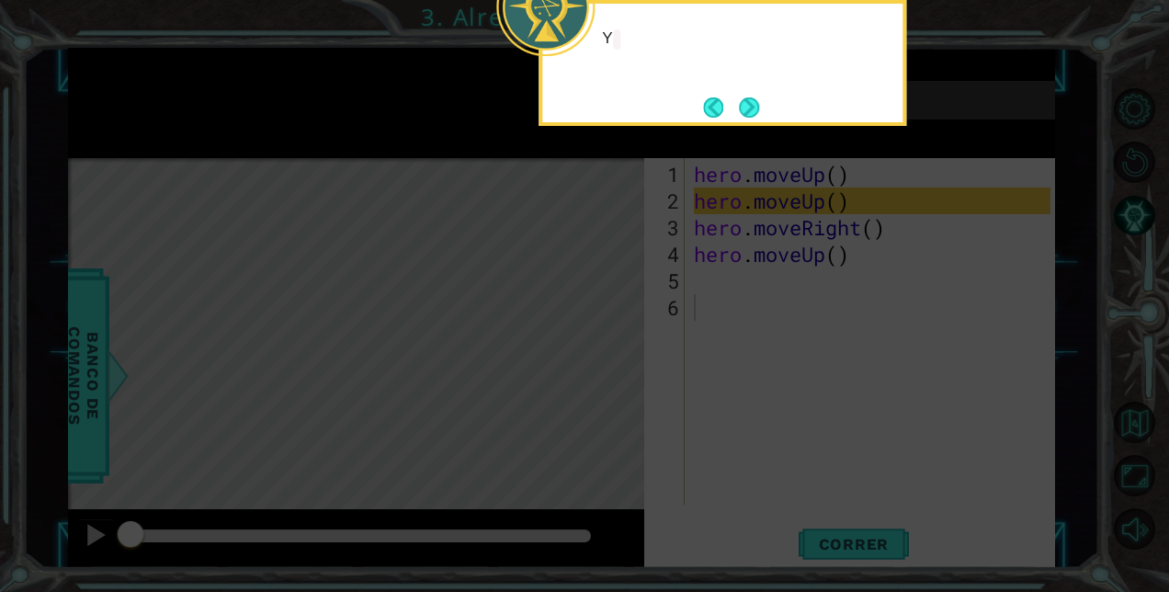
click at [749, 107] on button "Next" at bounding box center [749, 107] width 21 height 21
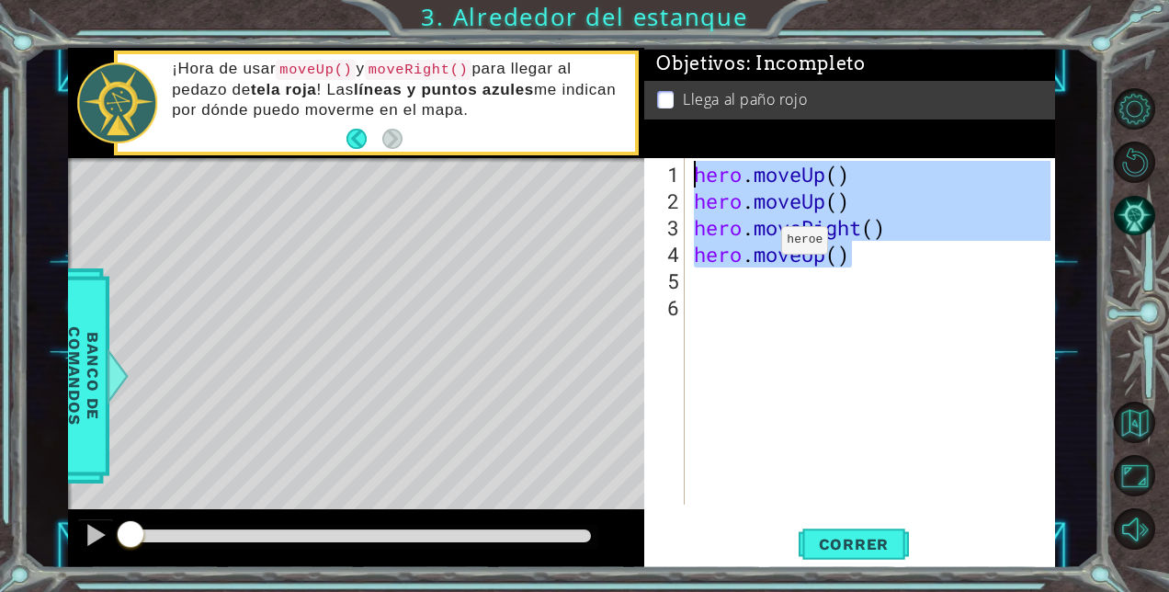
drag, startPoint x: 863, startPoint y: 261, endPoint x: 551, endPoint y: 121, distance: 341.5
click at [550, 121] on div "1 ההההההההההההההההההההההההההההההההההההההההההההההההההההההההההההההההההההההההההההה…" at bounding box center [561, 308] width 987 height 521
click at [835, 542] on span "Correr" at bounding box center [855, 544] width 108 height 18
type textarea "hero.moveUp()"
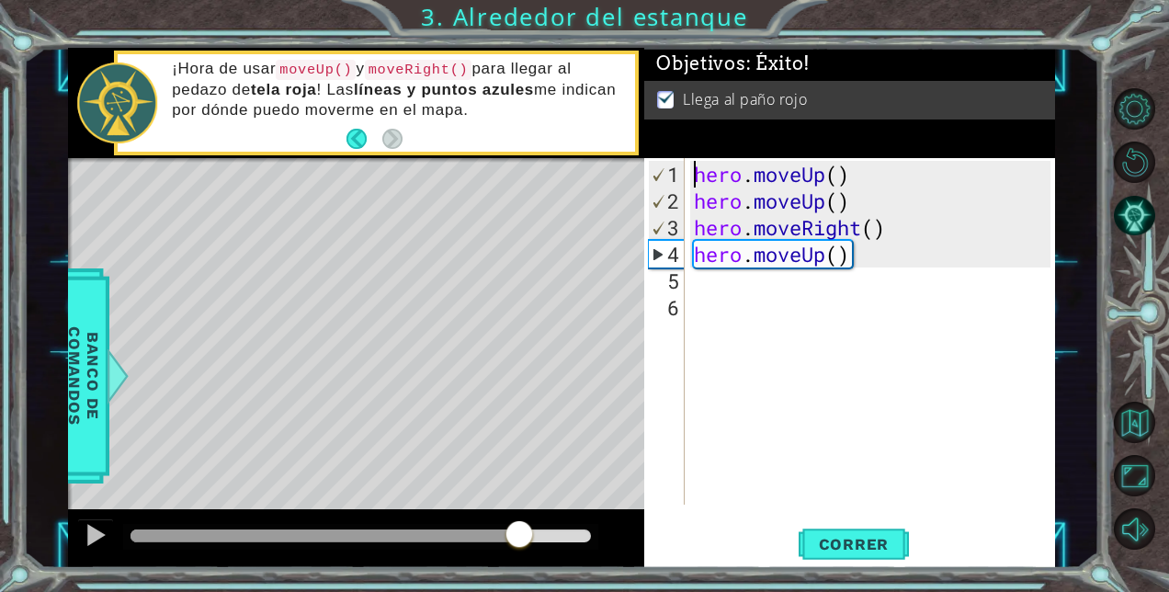
drag, startPoint x: 259, startPoint y: 526, endPoint x: 522, endPoint y: 494, distance: 264.7
click at [522, 494] on div "methods hero moveUp(steps) moveDown(steps) moveRight(steps) moveLeft(steps) Ban…" at bounding box center [561, 308] width 987 height 521
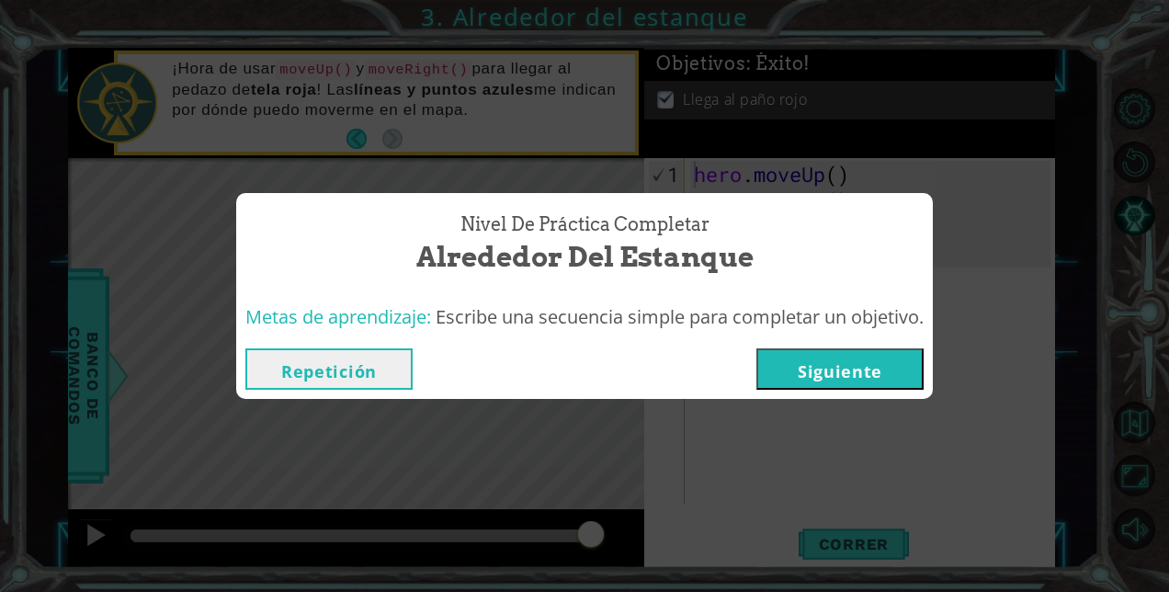
click at [882, 371] on button "Siguiente" at bounding box center [839, 368] width 167 height 41
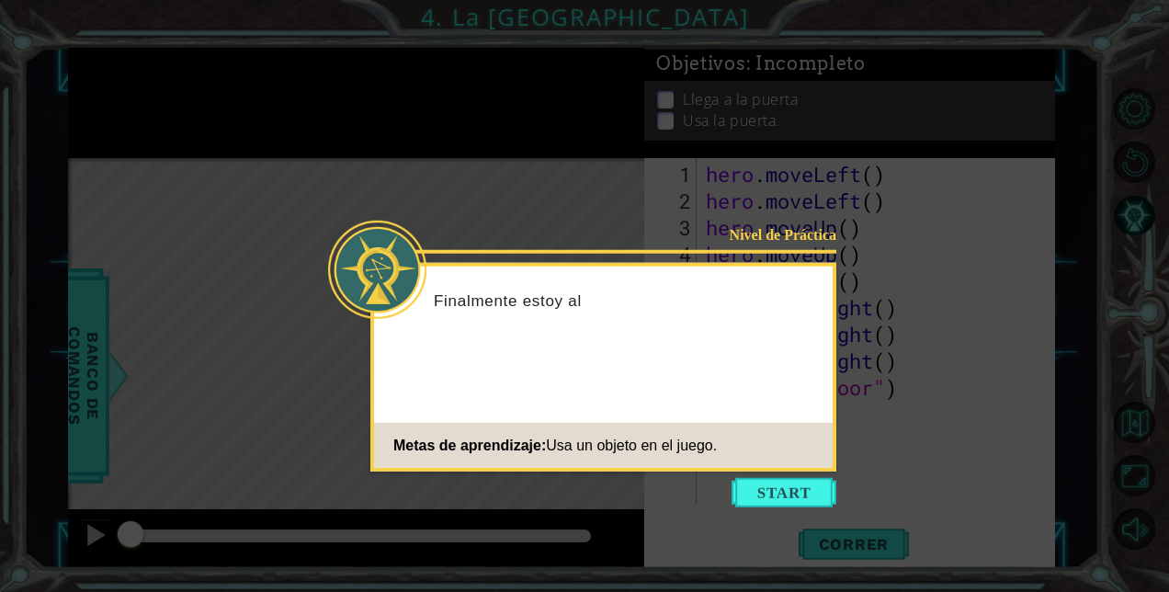
click at [766, 507] on body "1 ההההההההההההההההההההההההההההההההההההההההההההההההההההההההההההההההההההההההההההה…" at bounding box center [584, 296] width 1169 height 592
click at [756, 494] on button "Start" at bounding box center [784, 492] width 105 height 29
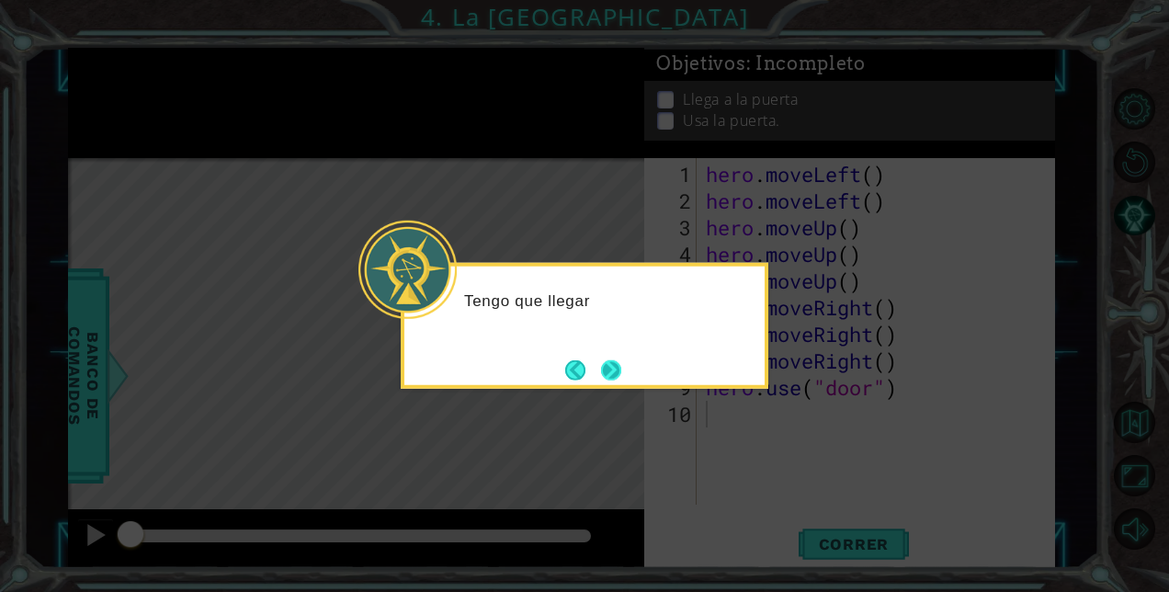
click at [605, 360] on button "Next" at bounding box center [611, 369] width 21 height 21
click at [605, 360] on button "Next" at bounding box center [611, 369] width 20 height 20
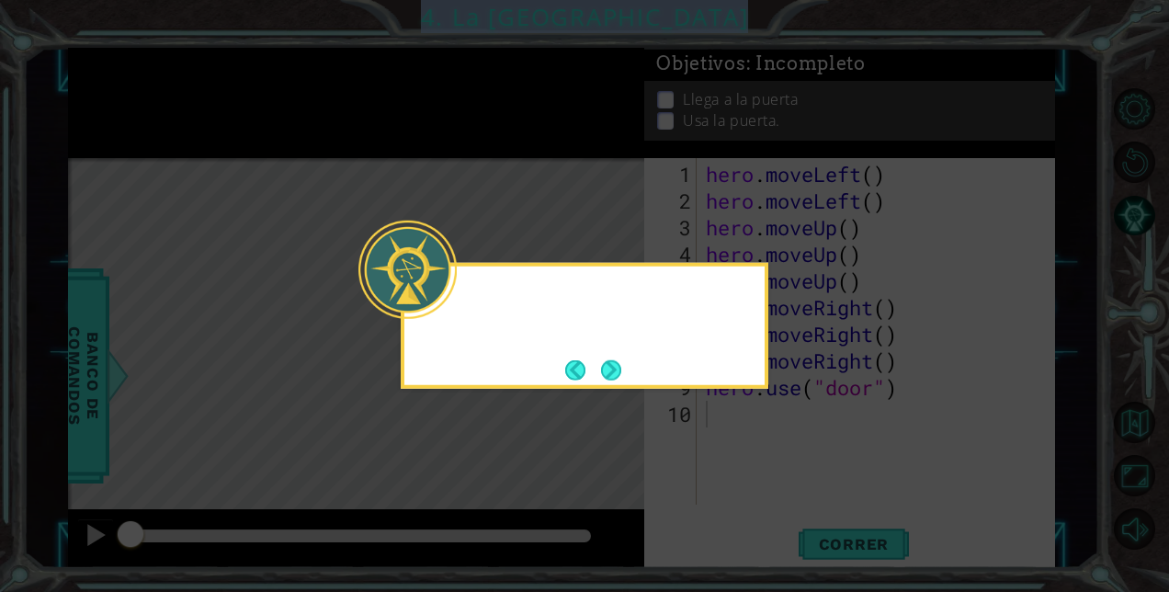
click at [605, 360] on icon at bounding box center [584, 296] width 1169 height 592
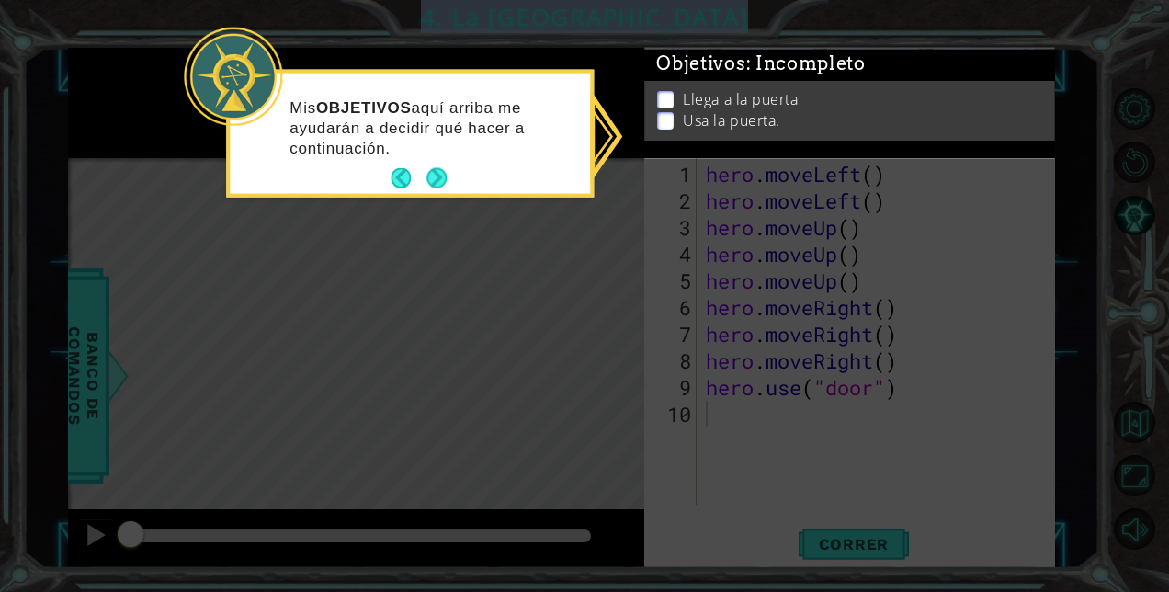
click at [442, 183] on button "Next" at bounding box center [436, 178] width 21 height 21
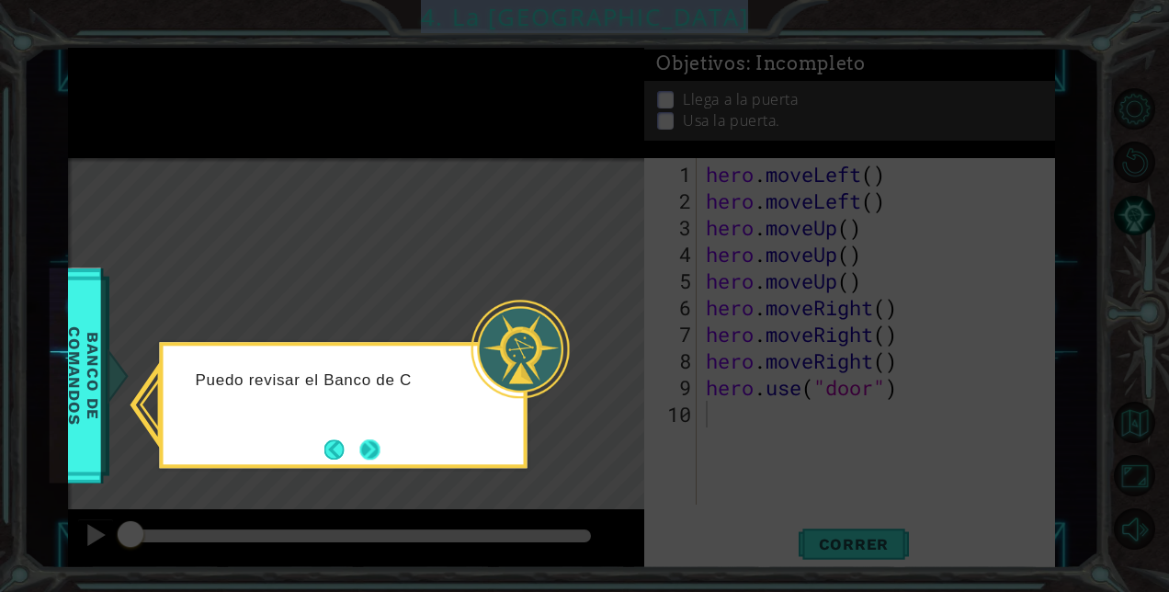
click at [379, 445] on button "Next" at bounding box center [370, 449] width 20 height 20
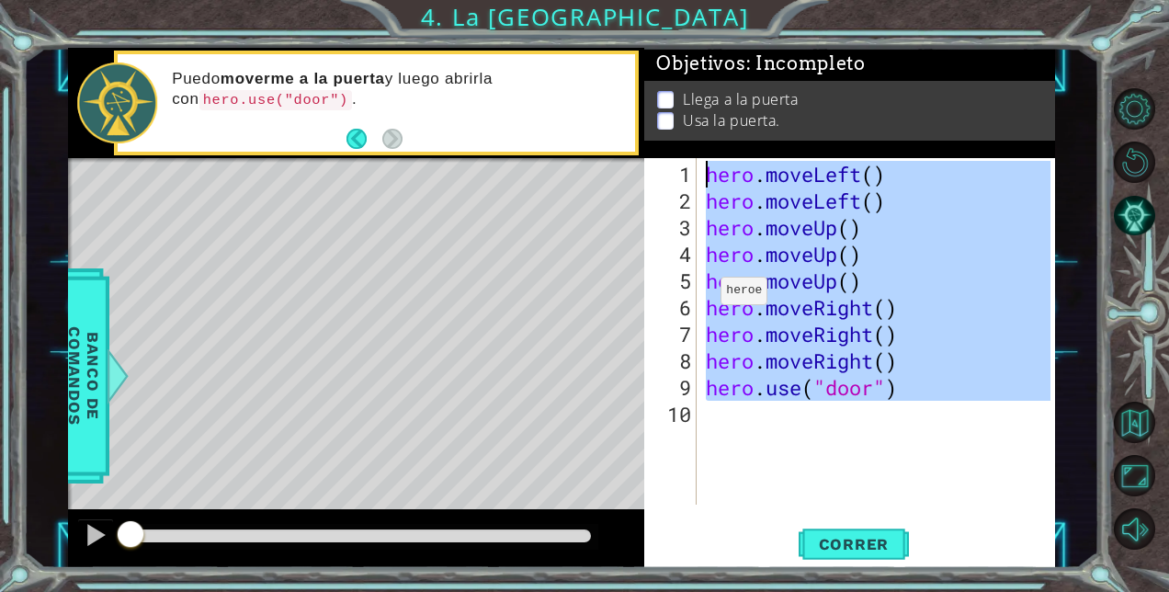
drag, startPoint x: 936, startPoint y: 408, endPoint x: 691, endPoint y: 169, distance: 341.9
click at [691, 168] on div "1 2 3 4 5 6 7 8 9 10 hero . moveLeft ( ) hero . moveLeft ( ) hero . moveUp ( ) …" at bounding box center [847, 331] width 406 height 347
type textarea "hero.moveLeft() hero.moveLeft()"
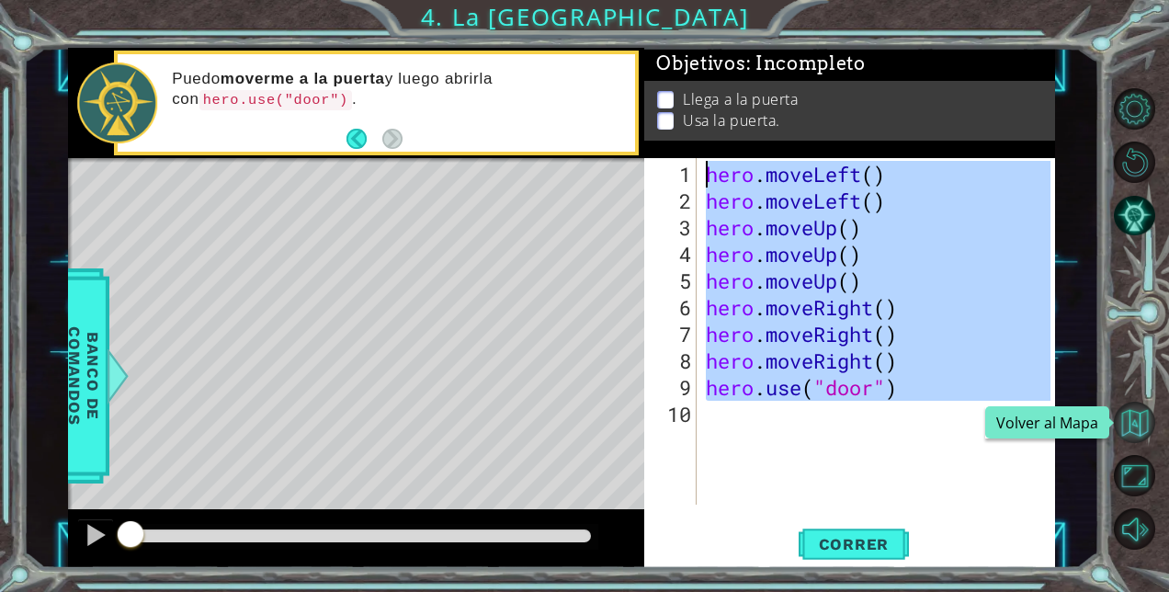
click at [1127, 421] on button "Volver al Mapa" at bounding box center [1134, 422] width 41 height 41
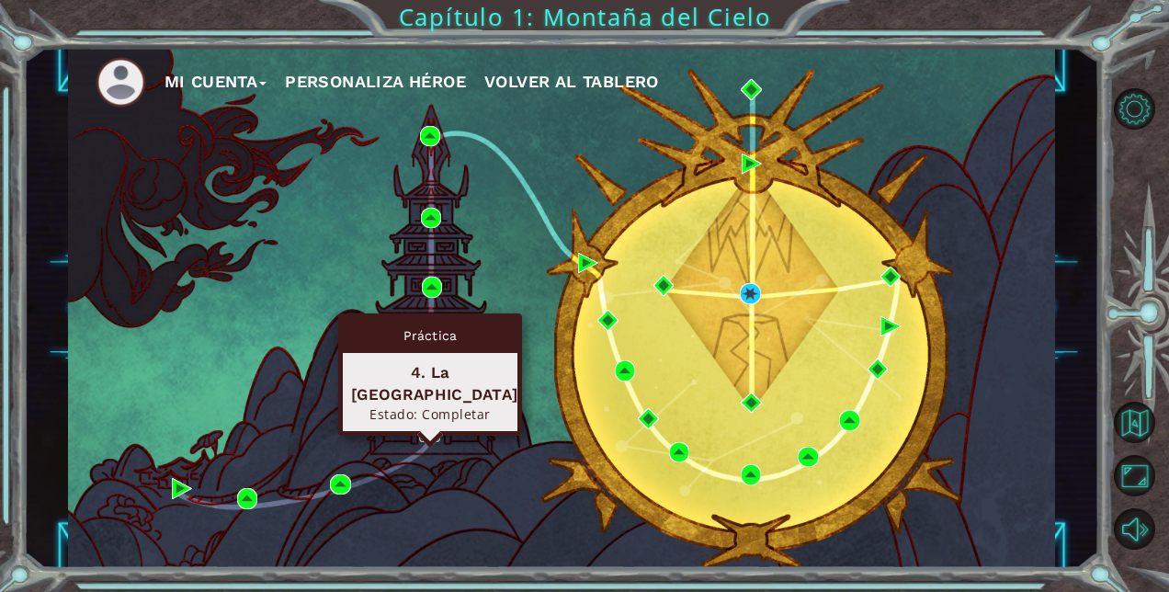
click at [427, 425] on img at bounding box center [429, 432] width 21 height 21
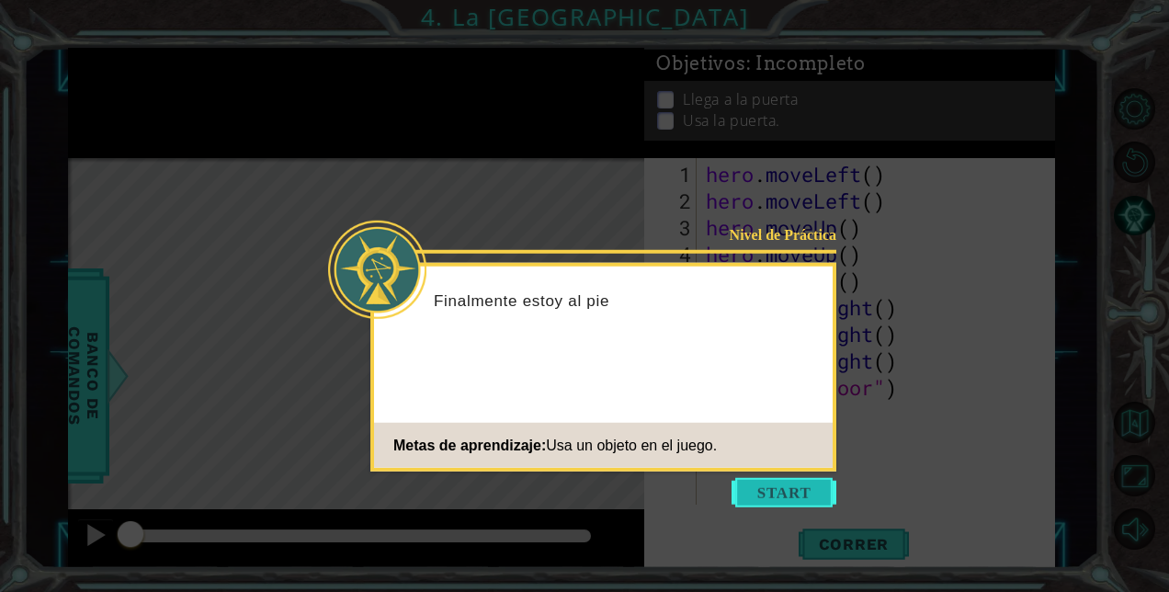
click at [763, 489] on button "Start" at bounding box center [784, 492] width 105 height 29
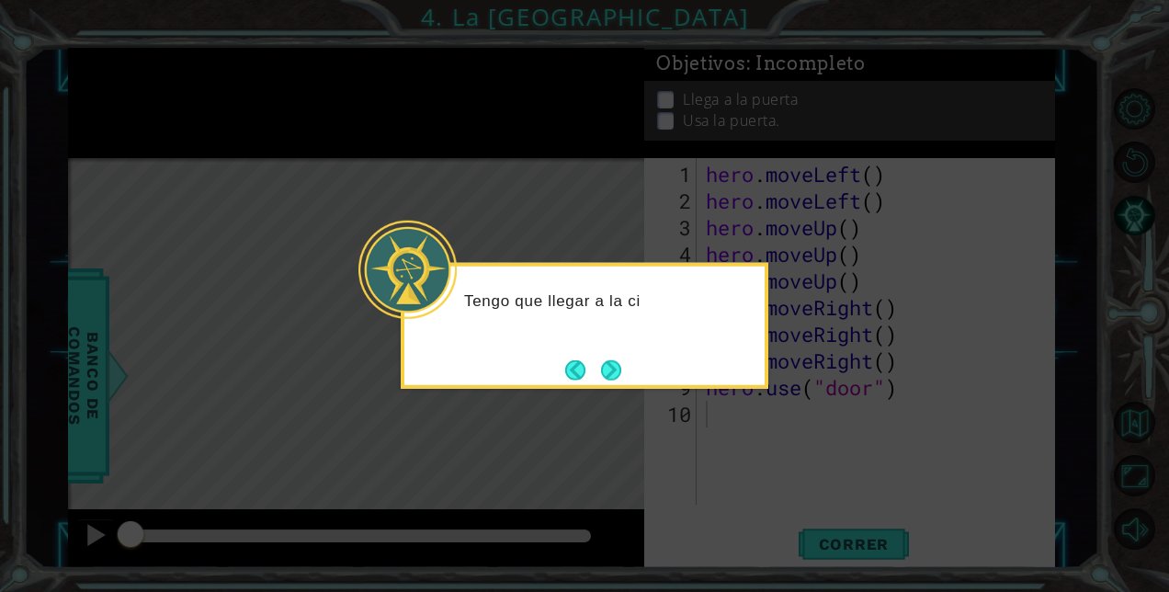
click at [621, 360] on button "Next" at bounding box center [611, 369] width 20 height 20
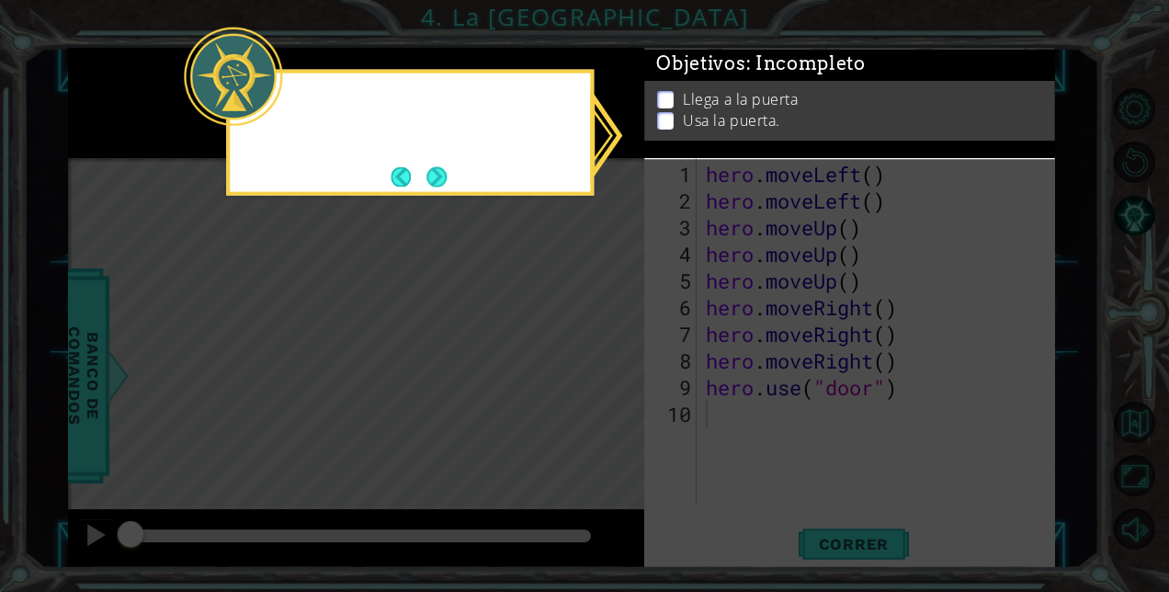
click at [621, 369] on icon at bounding box center [584, 296] width 1169 height 592
click at [439, 174] on button "Next" at bounding box center [436, 176] width 20 height 20
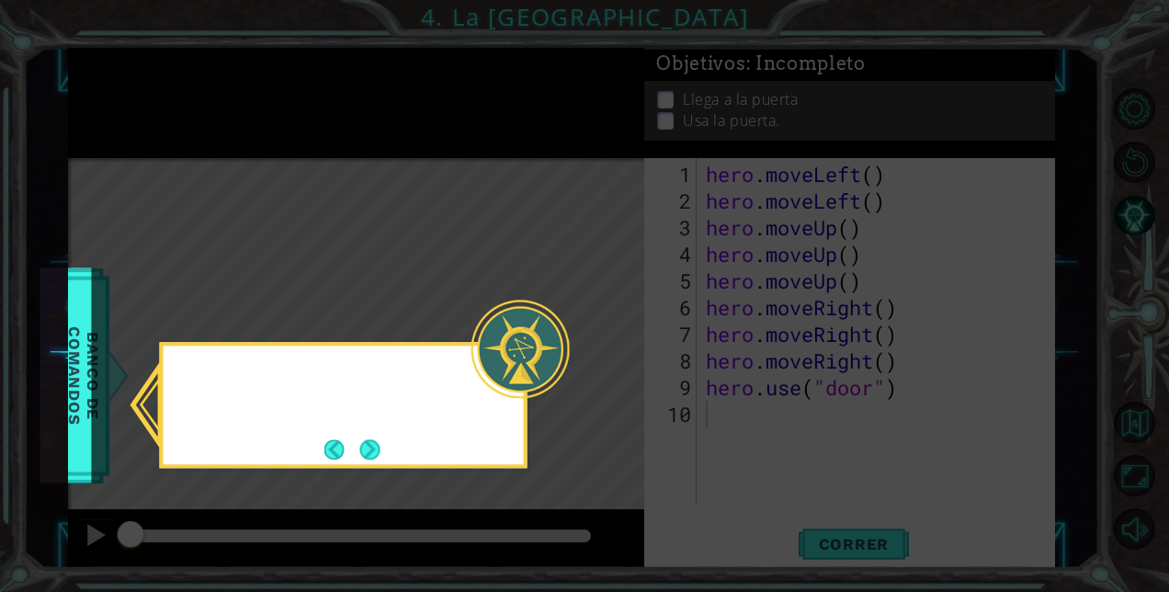
click at [443, 176] on icon at bounding box center [584, 296] width 1169 height 592
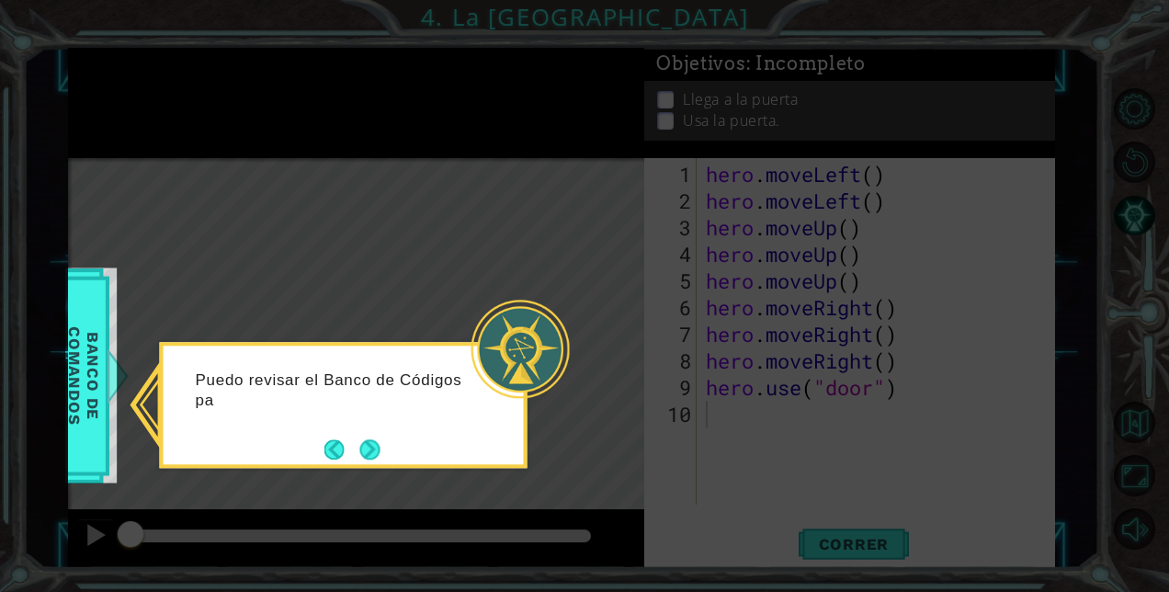
click at [381, 458] on button "Next" at bounding box center [370, 449] width 20 height 20
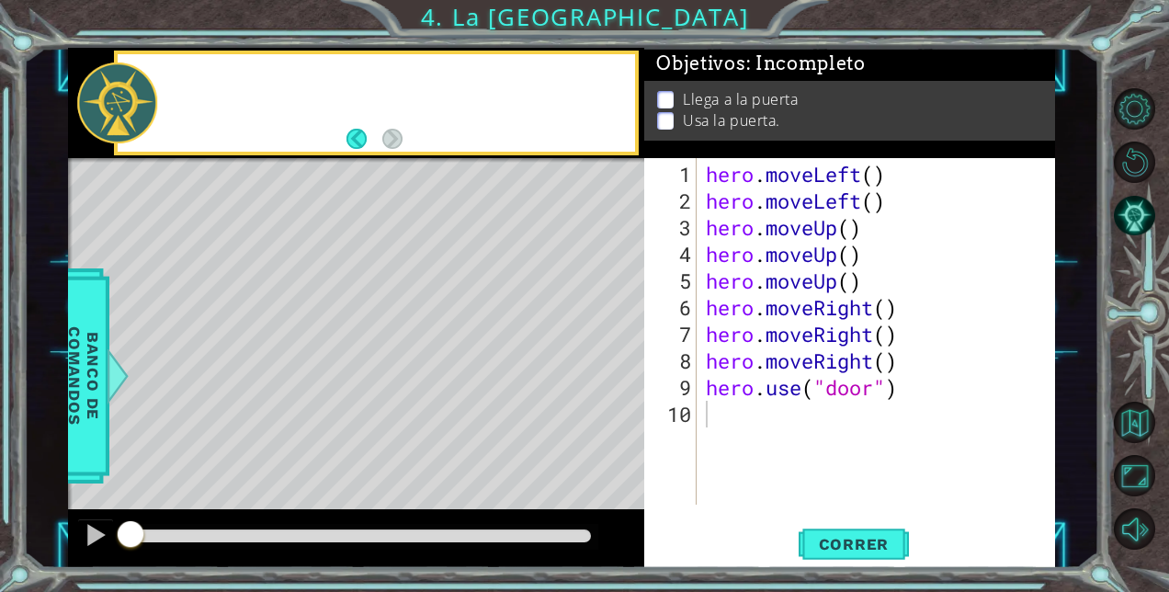
click at [382, 458] on div "Level Map" at bounding box center [492, 428] width 849 height 541
drag, startPoint x: 171, startPoint y: 544, endPoint x: 184, endPoint y: 539, distance: 14.0
click at [184, 539] on div at bounding box center [361, 537] width 476 height 26
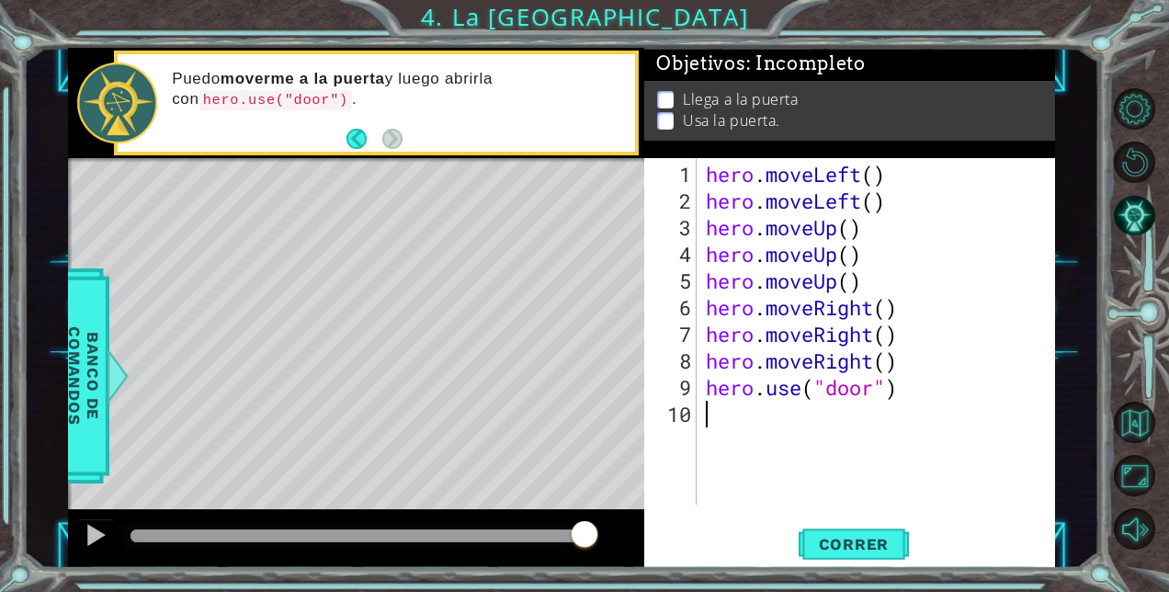
drag, startPoint x: 138, startPoint y: 535, endPoint x: 585, endPoint y: 544, distance: 447.7
click at [586, 544] on div at bounding box center [584, 535] width 33 height 33
drag, startPoint x: 585, startPoint y: 544, endPoint x: 570, endPoint y: 544, distance: 15.6
click at [570, 544] on div at bounding box center [581, 535] width 33 height 33
click at [847, 549] on span "Correr" at bounding box center [855, 544] width 108 height 18
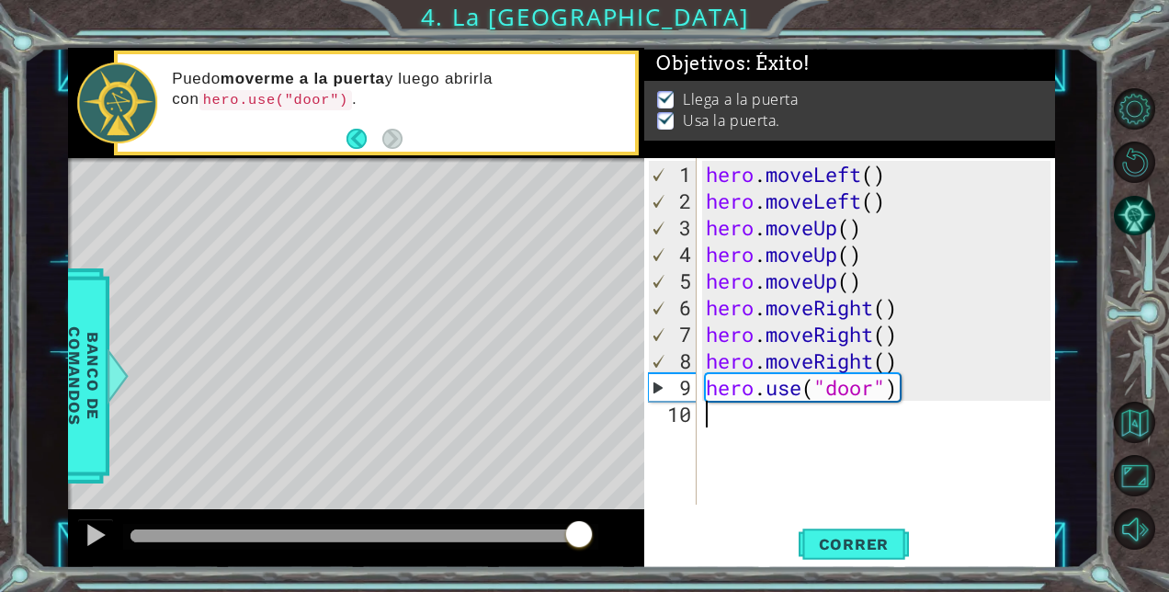
drag, startPoint x: 200, startPoint y: 526, endPoint x: 578, endPoint y: 545, distance: 378.2
click at [578, 545] on div at bounding box center [578, 535] width 33 height 33
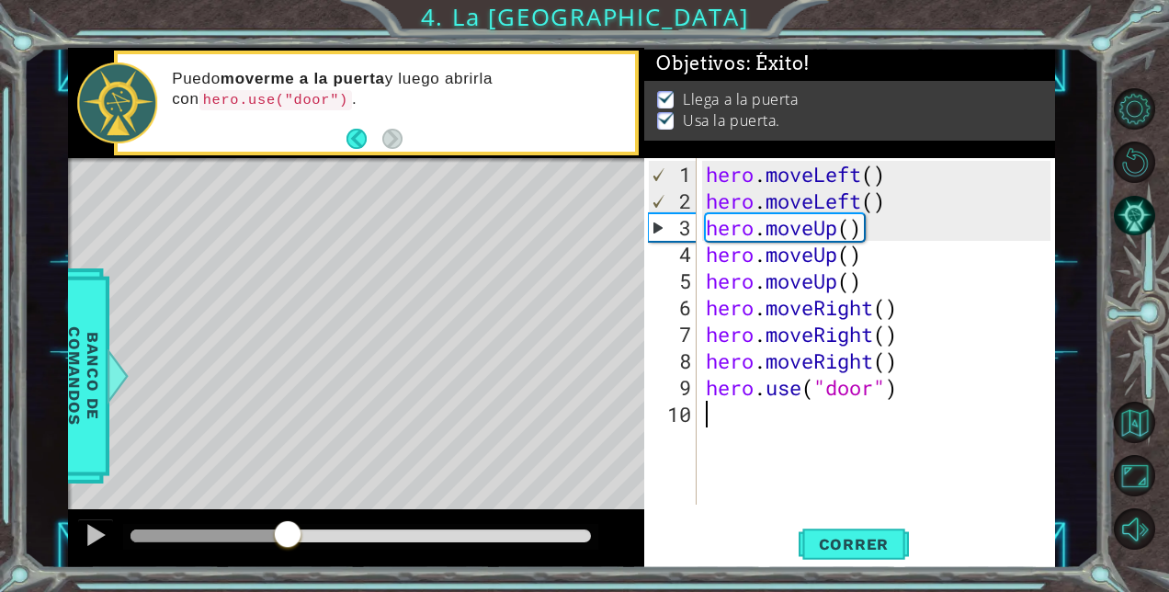
drag, startPoint x: 271, startPoint y: 540, endPoint x: 494, endPoint y: 505, distance: 226.1
click at [493, 506] on div "methods hero moveDown(steps) moveUp(steps) moveLeft(steps) moveRight(steps) use…" at bounding box center [561, 308] width 987 height 521
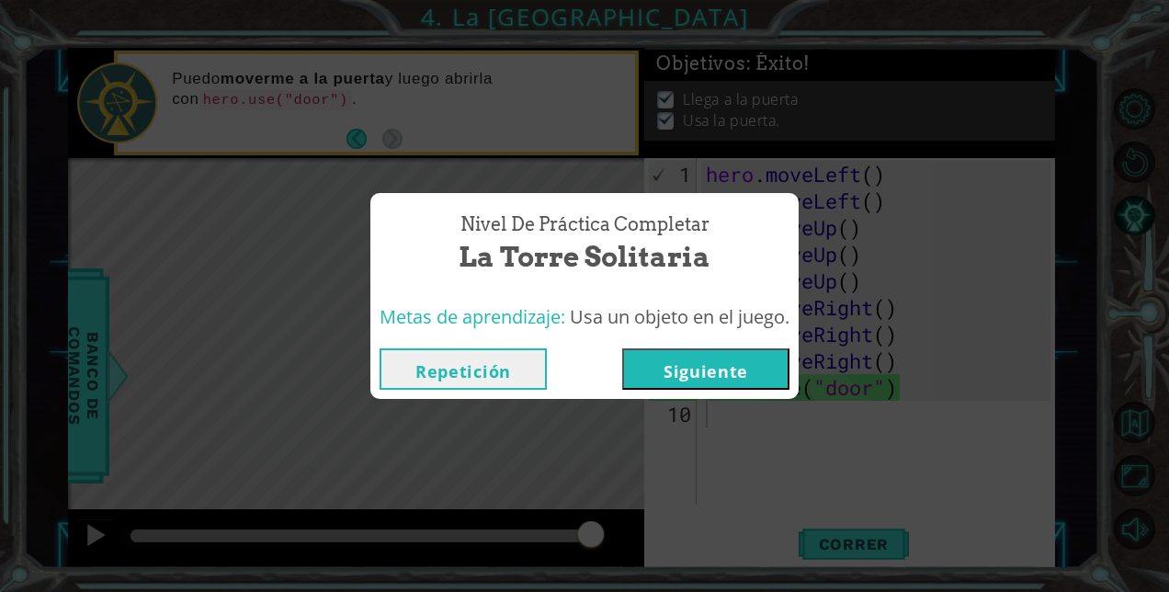
click at [678, 377] on button "Siguiente" at bounding box center [705, 368] width 167 height 41
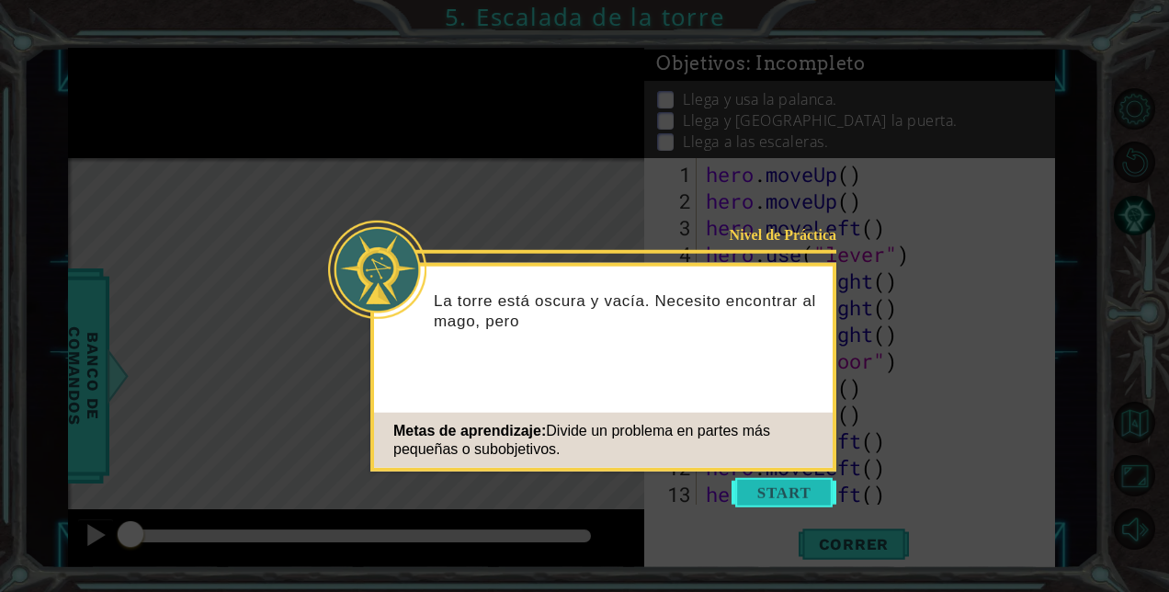
click at [741, 486] on button "Start" at bounding box center [784, 492] width 105 height 29
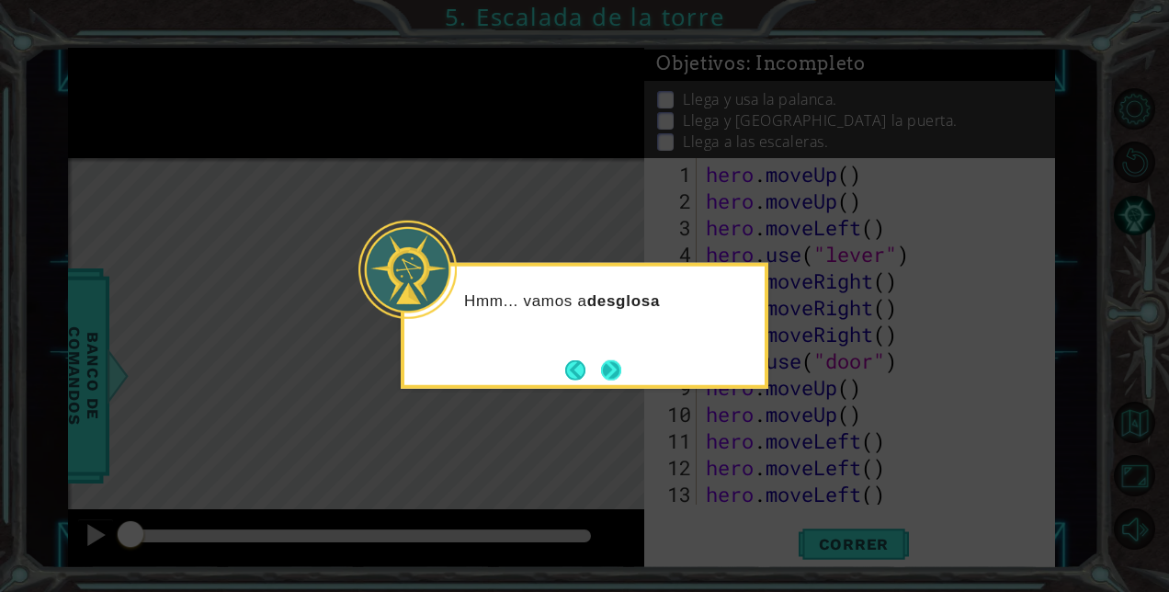
click at [607, 359] on button "Next" at bounding box center [611, 369] width 21 height 21
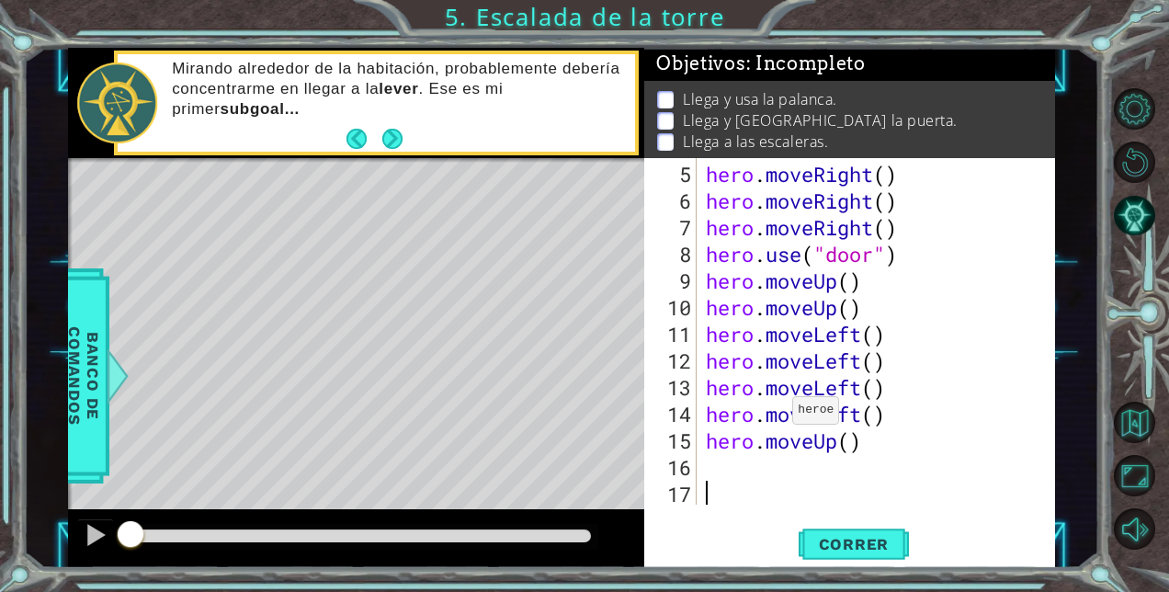
scroll to position [107, 0]
